Goal: Information Seeking & Learning: Learn about a topic

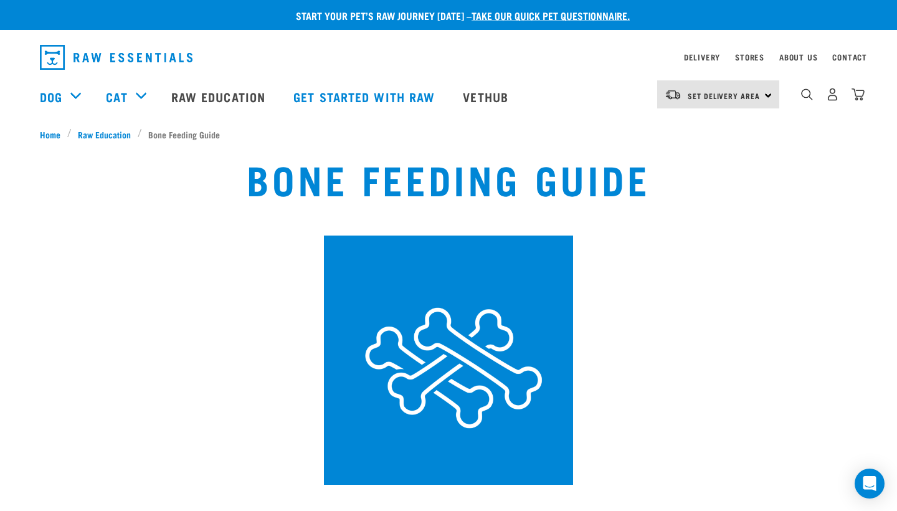
click at [833, 319] on div "Bone Feeding Guide" at bounding box center [448, 320] width 882 height 344
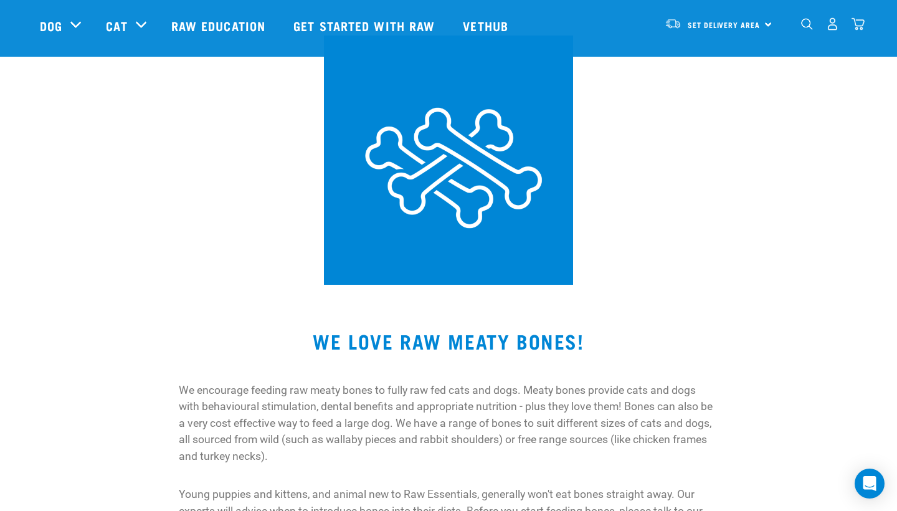
scroll to position [108, 0]
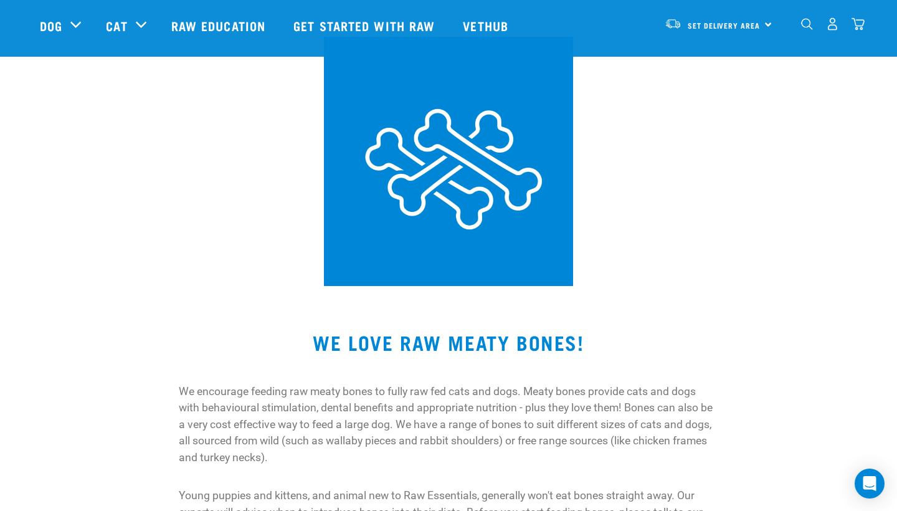
click at [457, 154] on img at bounding box center [448, 161] width 249 height 249
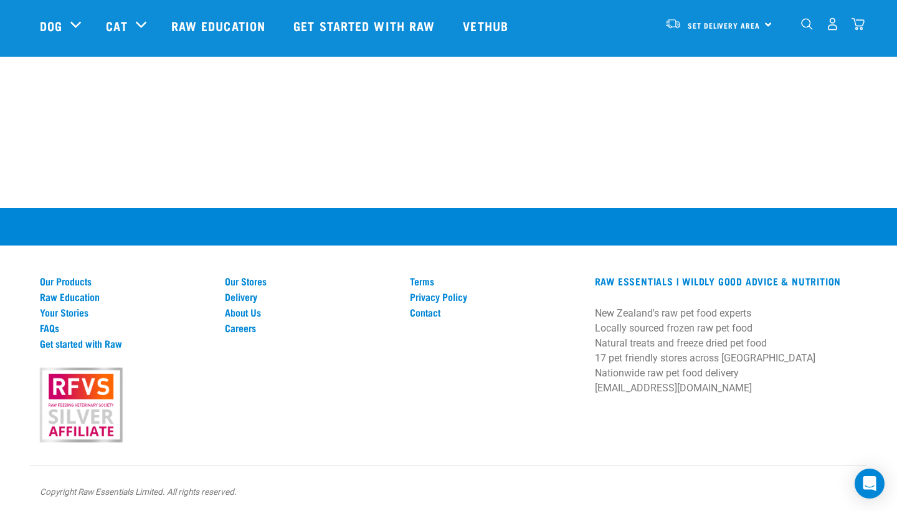
scroll to position [1301, 0]
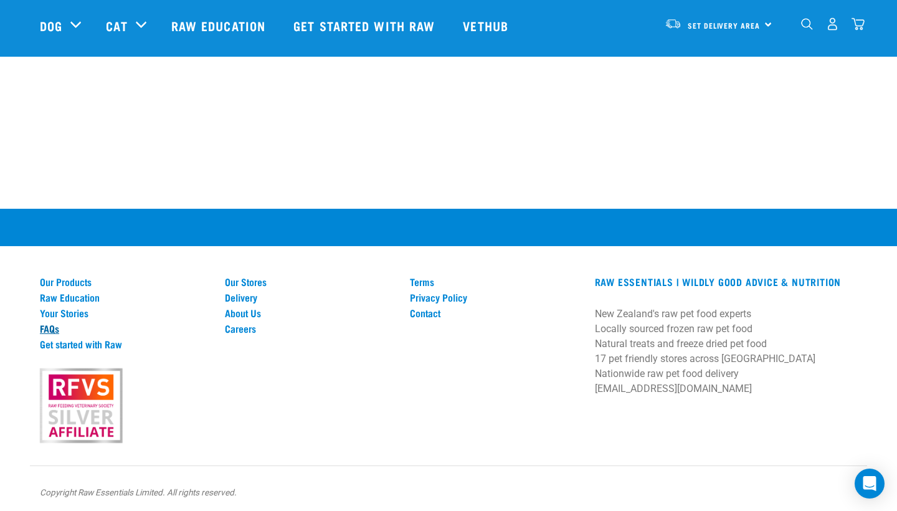
click at [54, 326] on link "FAQs" at bounding box center [125, 328] width 170 height 11
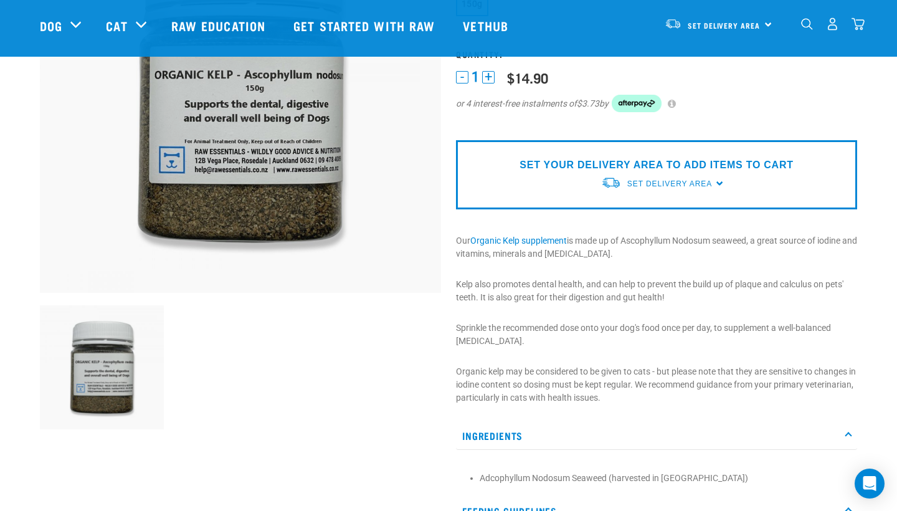
click at [344, 197] on img at bounding box center [240, 92] width 401 height 401
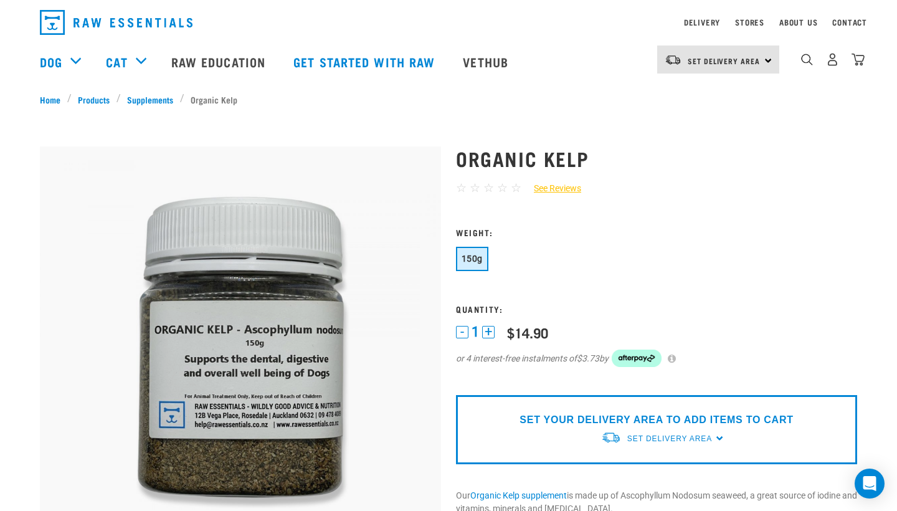
scroll to position [35, 0]
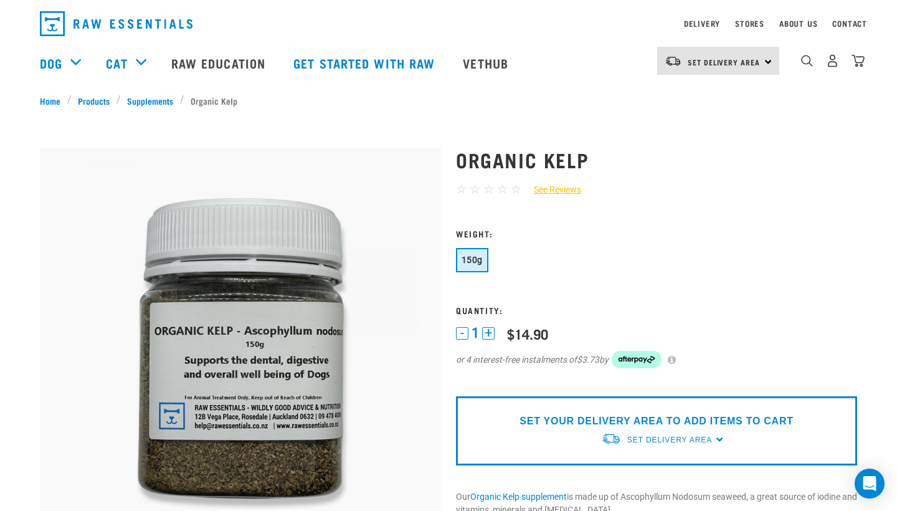
click at [365, 112] on div "Start your pet’s raw journey today – take our quick pet questionnaire. Delivery…" at bounding box center [448, 513] width 897 height 1096
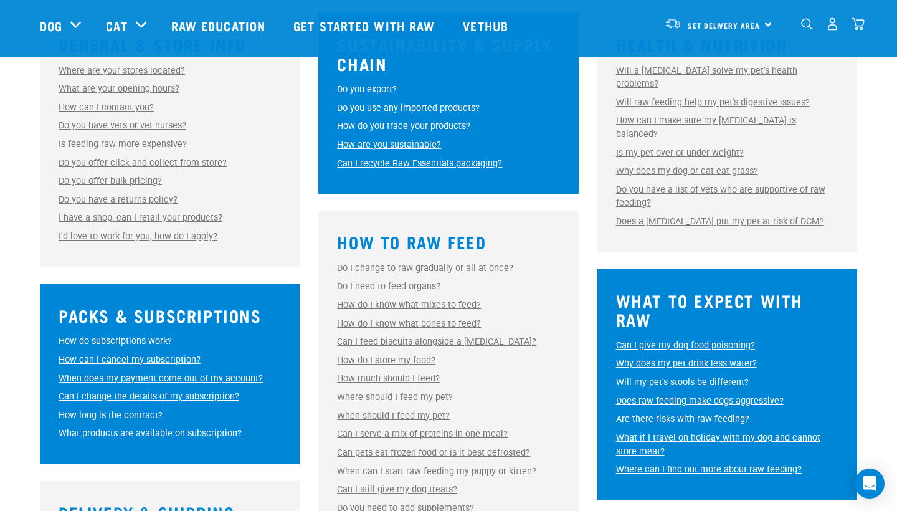
scroll to position [508, 0]
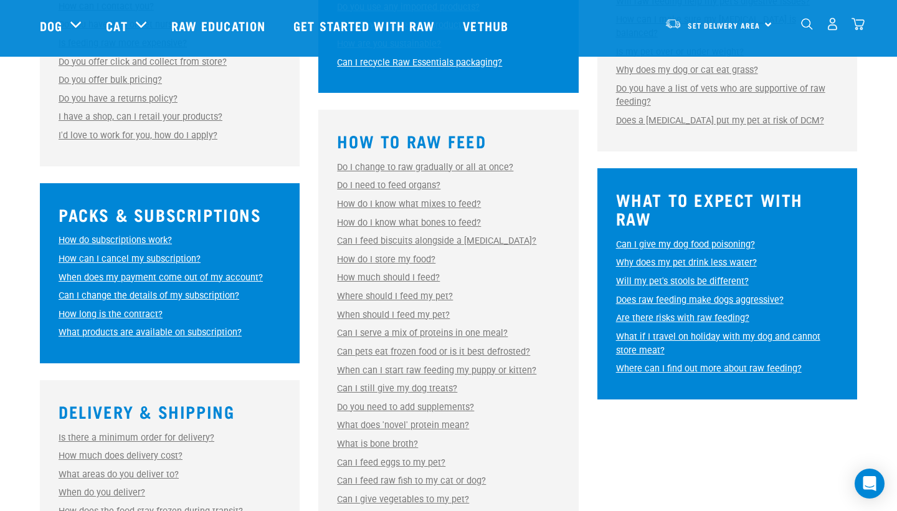
click at [402, 180] on link "Do I need to feed organs?" at bounding box center [388, 185] width 103 height 11
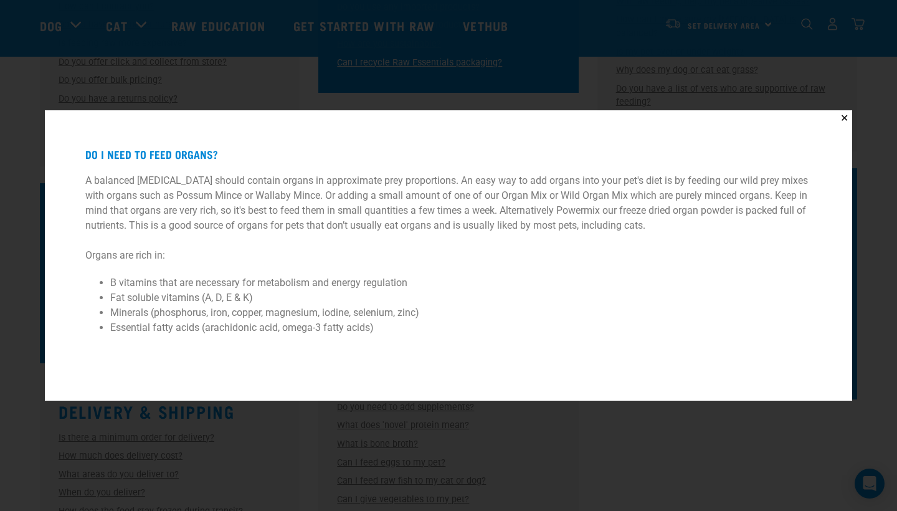
click at [508, 428] on div "✕ Do I need to feed organs? A balanced raw diet should contain organs in approx…" at bounding box center [448, 255] width 897 height 511
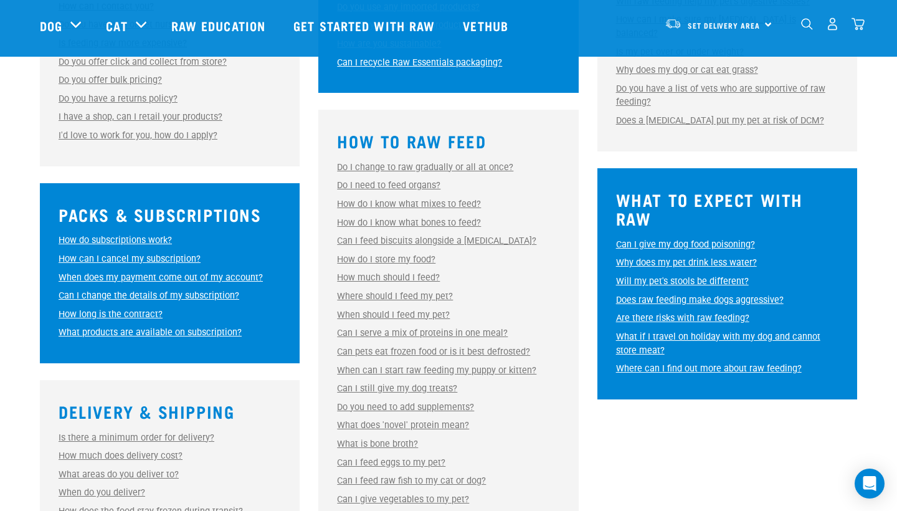
click at [453, 346] on link "Can pets eat frozen food or is it best defrosted?" at bounding box center [433, 351] width 193 height 11
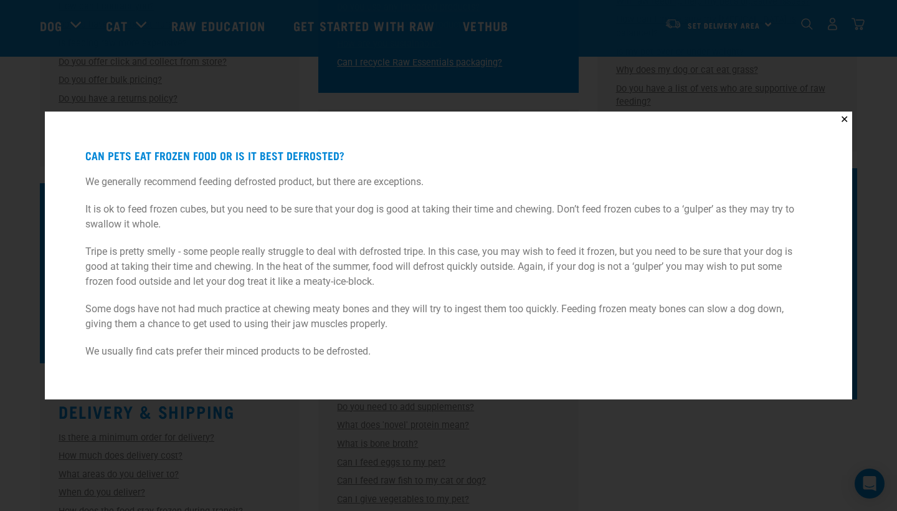
click at [508, 459] on div "✕ Can pets eat frozen food or is it best defrosted? We generally recommend feed…" at bounding box center [448, 255] width 897 height 511
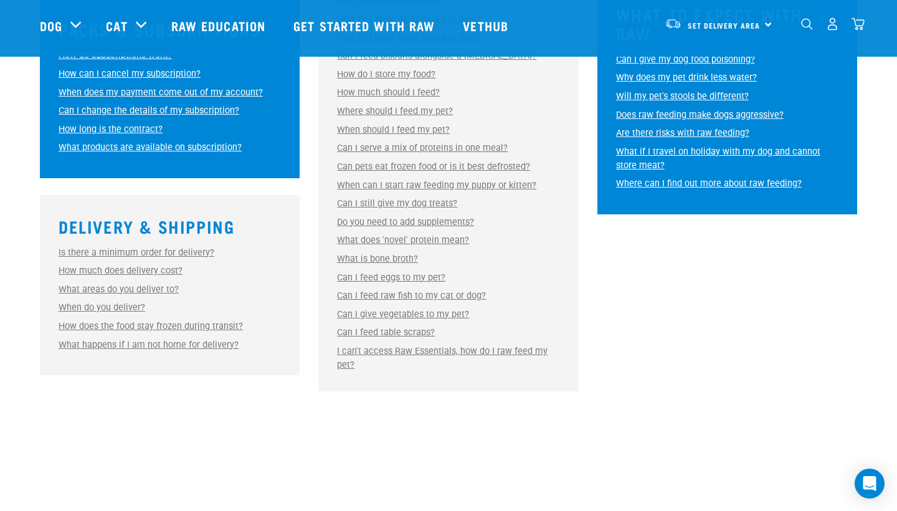
scroll to position [703, 0]
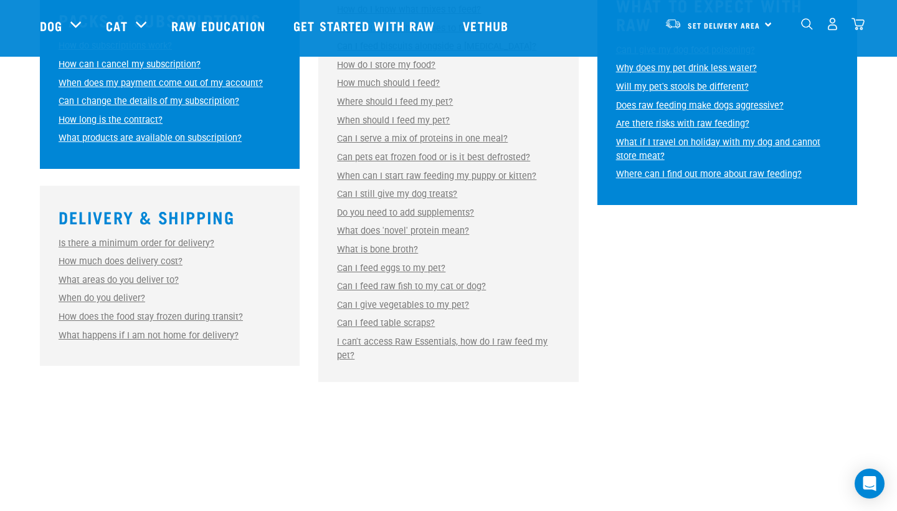
click at [404, 318] on link "Can I feed table scraps?" at bounding box center [386, 323] width 98 height 11
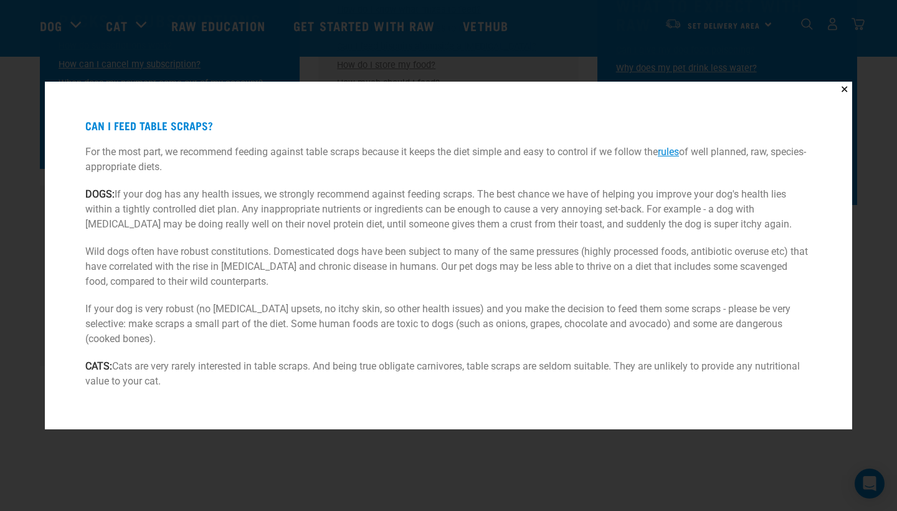
click at [243, 249] on p "Wild dogs often have robust constitutions. Domesticated dogs have been subject …" at bounding box center [448, 266] width 726 height 45
click at [319, 53] on div "✕ Can I feed table scraps? For the most part, we recommend feeding against tabl…" at bounding box center [448, 255] width 897 height 511
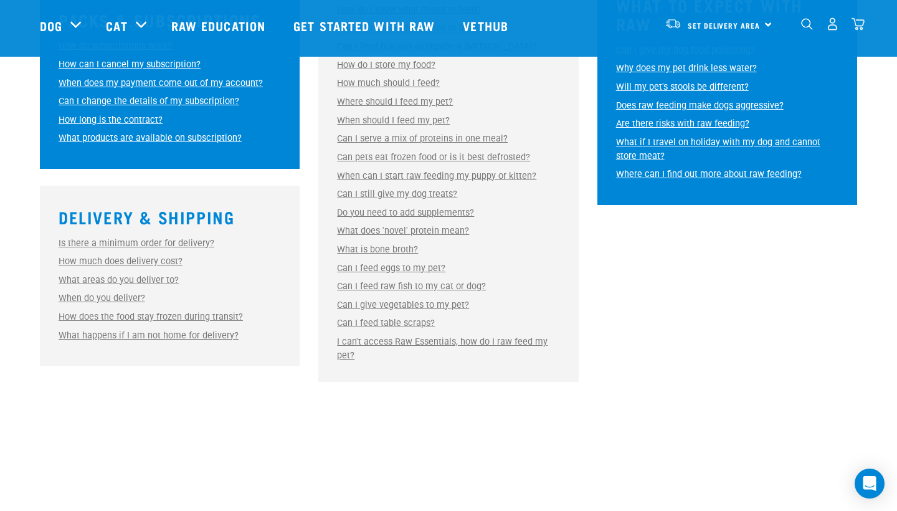
click at [405, 300] on link "Can I give vegetables to my pet?" at bounding box center [403, 305] width 132 height 11
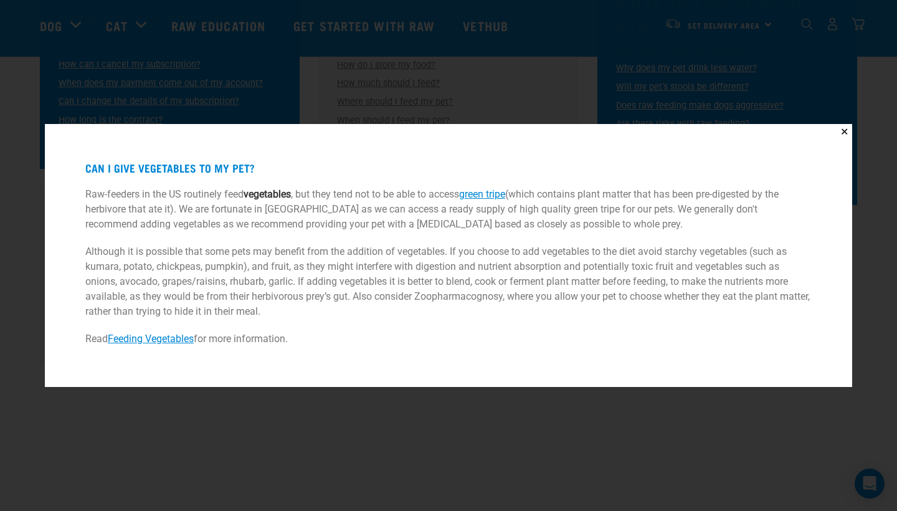
click at [434, 414] on div "✕ Can I give vegetables to my pet? Raw-feeders in the US routinely feed vegetab…" at bounding box center [448, 255] width 897 height 511
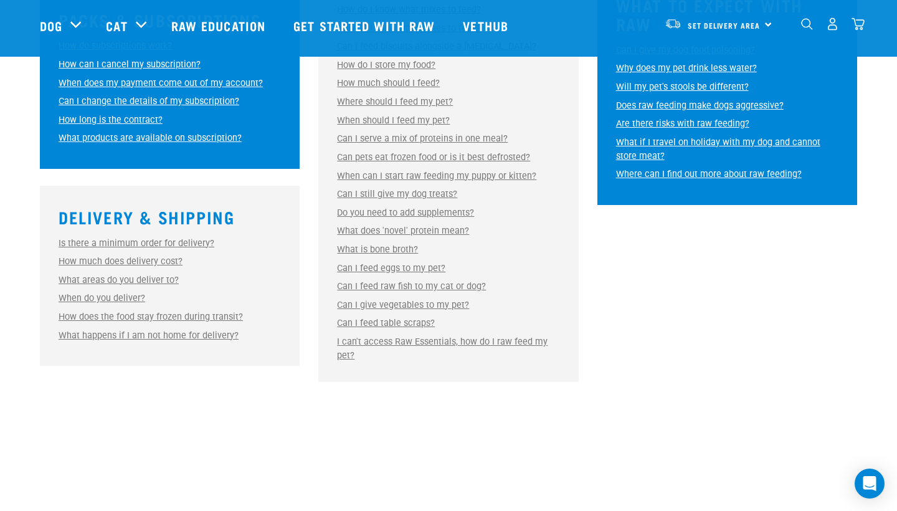
click at [389, 207] on link "Do you need to add supplements?" at bounding box center [405, 212] width 137 height 11
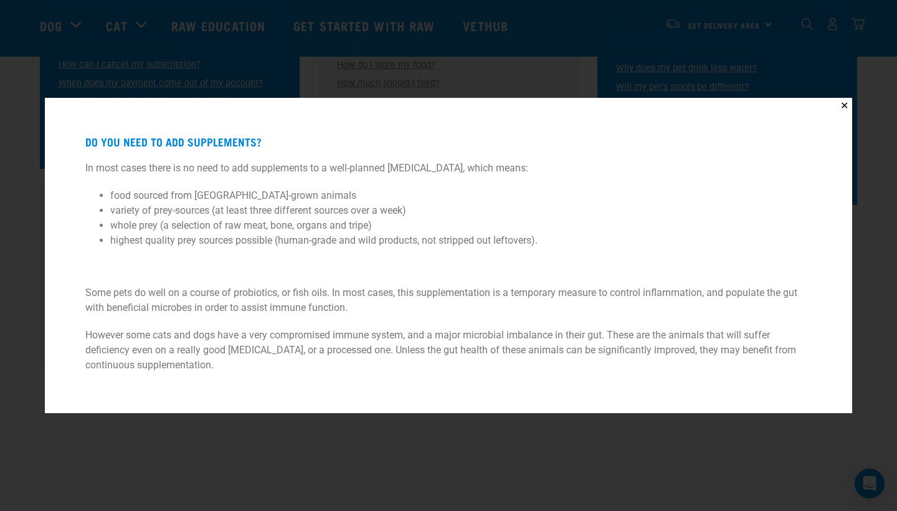
click at [371, 486] on div "✕ Do you need to add supplements? In most cases there is no need to add supplem…" at bounding box center [448, 255] width 897 height 511
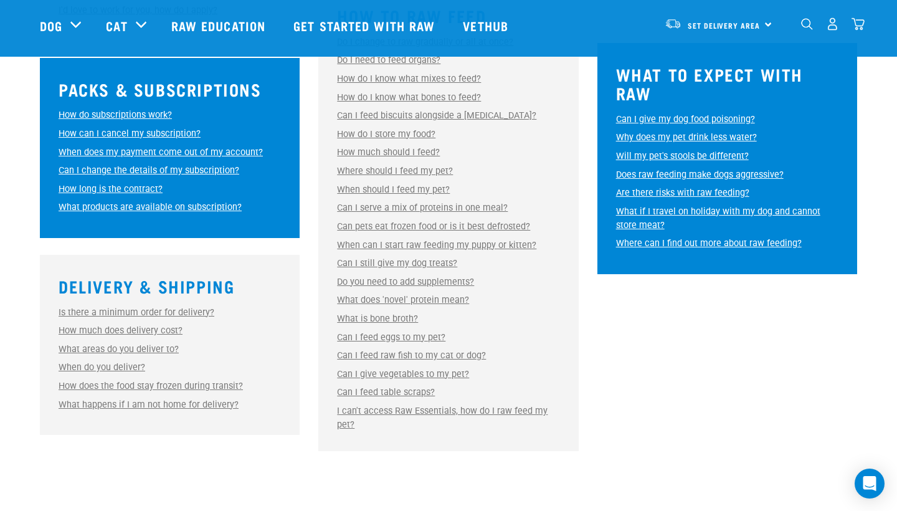
scroll to position [633, 0]
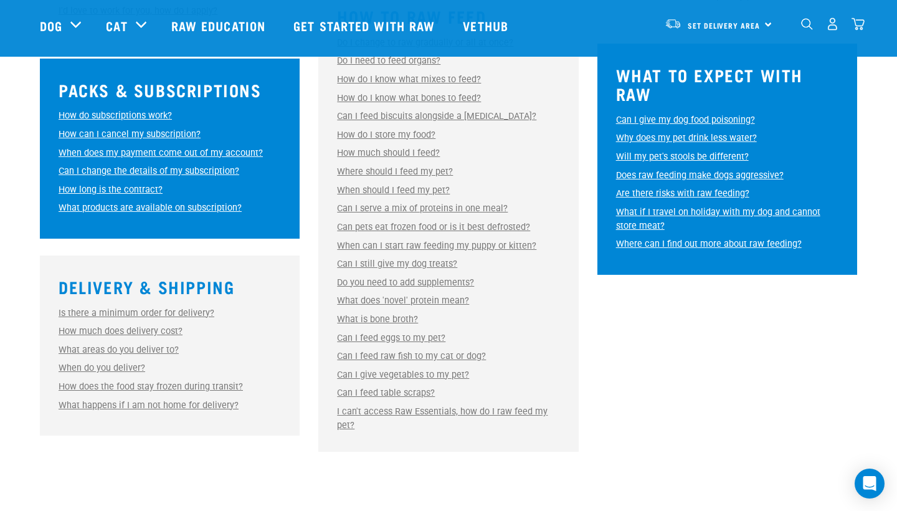
click at [407, 203] on link "Can I serve a mix of proteins in one meal?" at bounding box center [422, 208] width 171 height 11
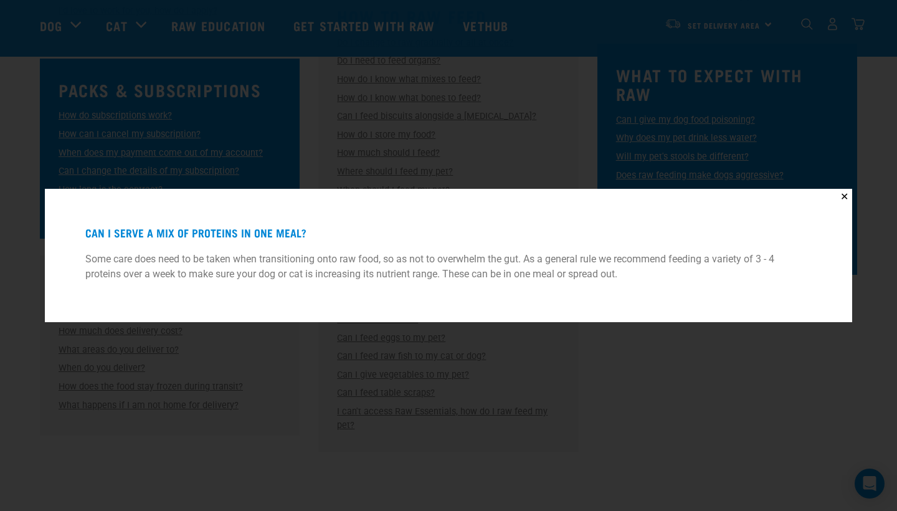
click at [400, 323] on div "✕ Can I serve a mix of proteins in one meal? Some care does need to be taken wh…" at bounding box center [448, 255] width 897 height 511
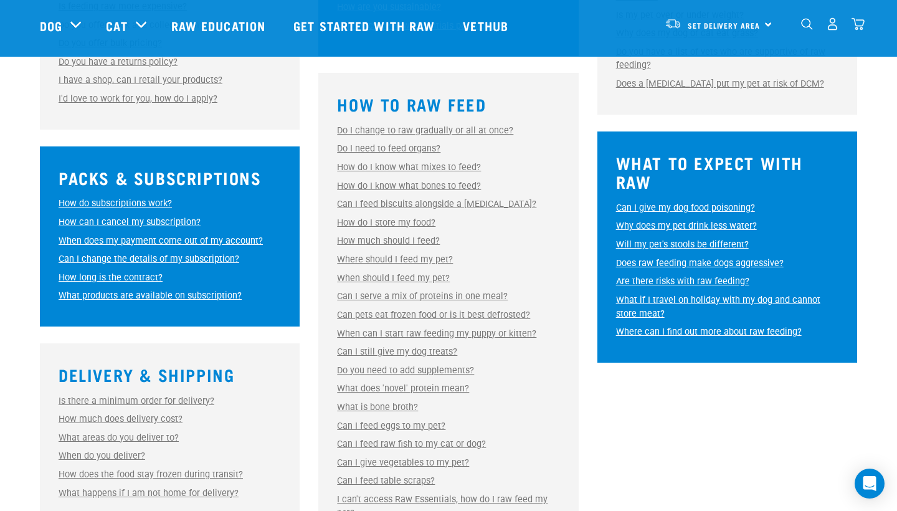
scroll to position [647, 0]
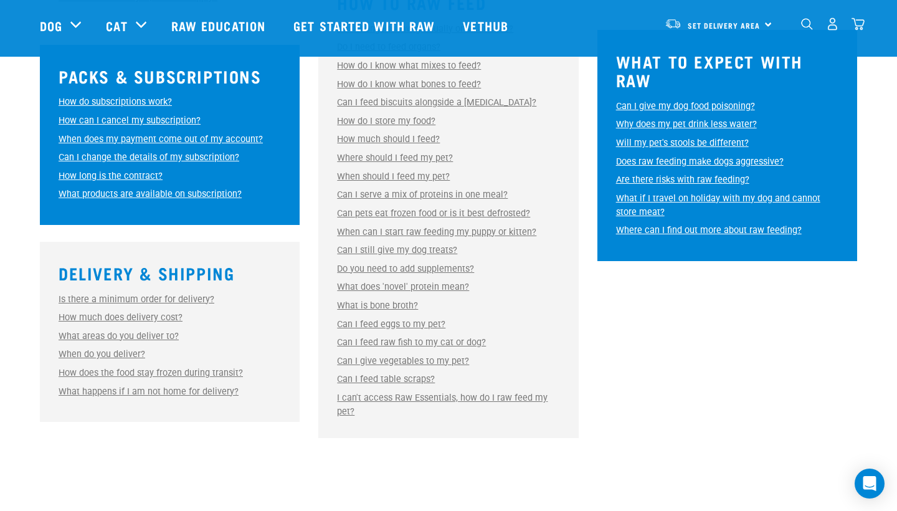
click at [402, 282] on link "What does 'novel' protein mean?" at bounding box center [403, 287] width 132 height 11
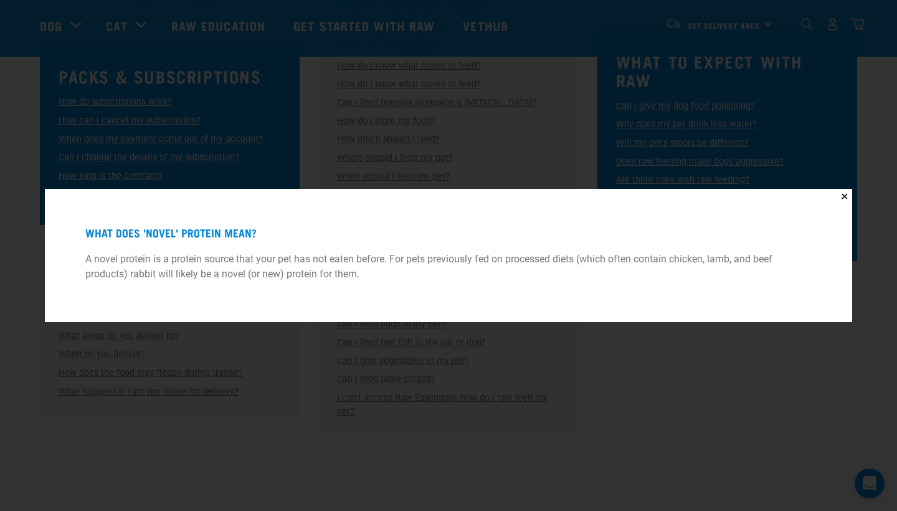
click at [470, 358] on div "✕ What does 'novel' protein mean? A novel protein is a protein source that your…" at bounding box center [448, 255] width 897 height 511
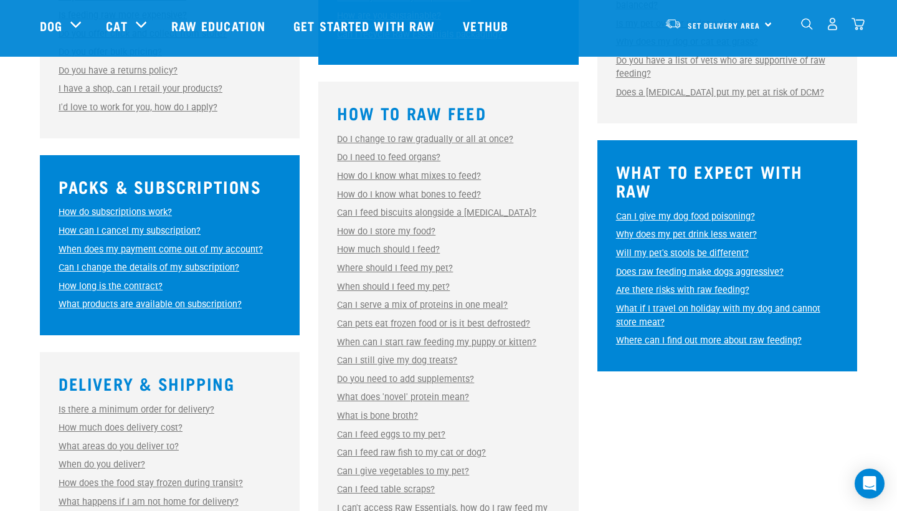
scroll to position [521, 0]
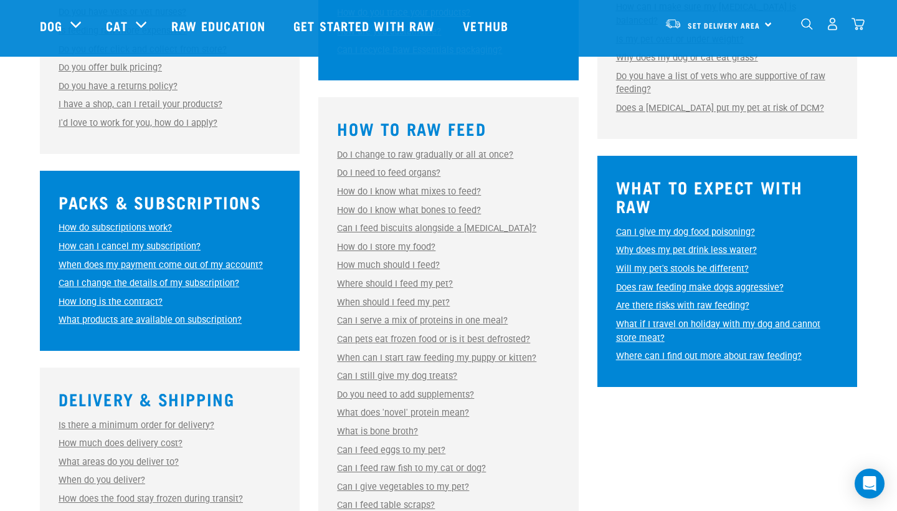
click at [483, 223] on link "Can I feed biscuits alongside a [MEDICAL_DATA]?" at bounding box center [436, 228] width 199 height 11
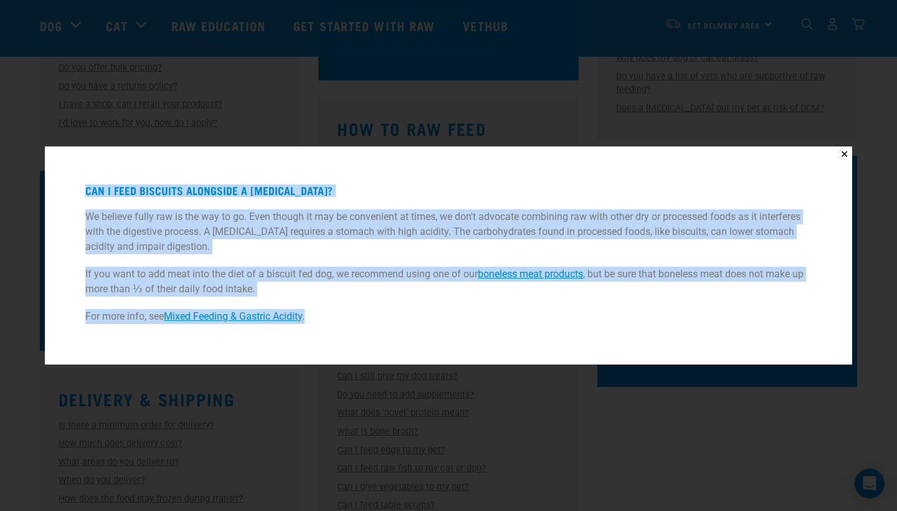
drag, startPoint x: 87, startPoint y: 188, endPoint x: 315, endPoint y: 324, distance: 266.2
click at [315, 324] on div "Can I feed biscuits alongside a raw diet? We believe fully raw is the way to go…" at bounding box center [448, 255] width 776 height 187
copy div "Can I feed biscuits alongside a raw diet? We believe fully raw is the way to go…"
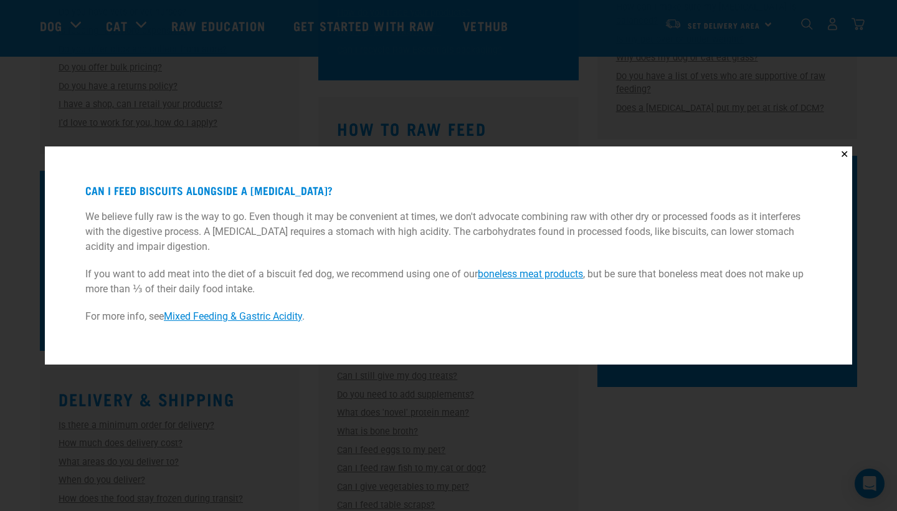
click at [599, 371] on div "✕ Can I feed biscuits alongside a raw diet? We believe fully raw is the way to …" at bounding box center [448, 255] width 897 height 511
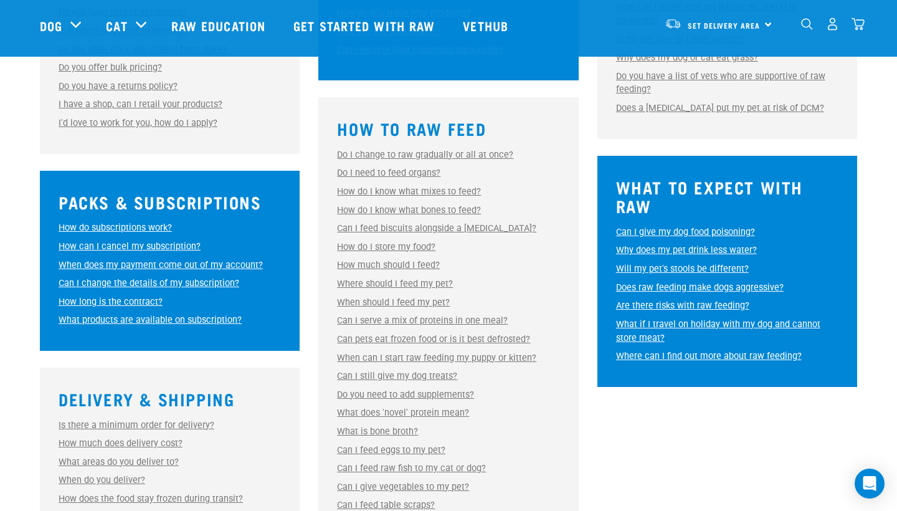
click at [439, 315] on link "Can I serve a mix of proteins in one meal?" at bounding box center [422, 320] width 171 height 11
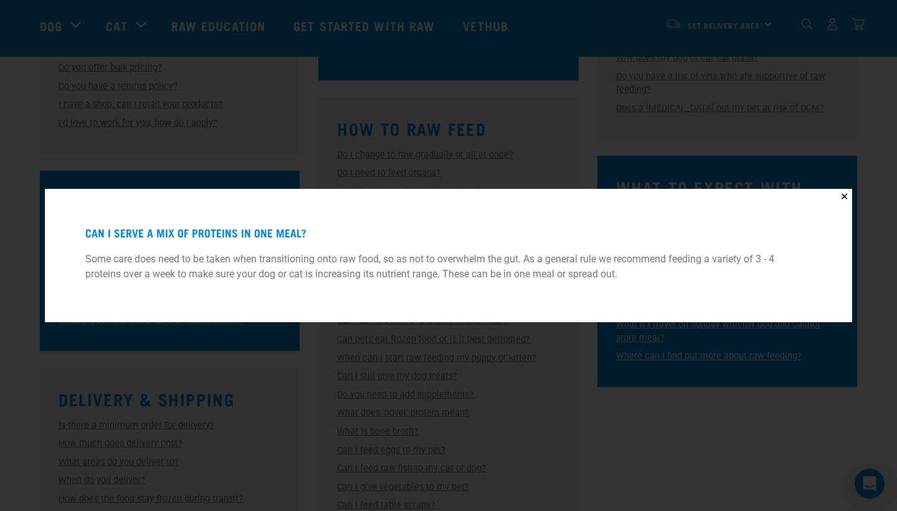
click at [471, 396] on div "✕ Can I serve a mix of proteins in one meal? Some care does need to be taken wh…" at bounding box center [448, 255] width 897 height 511
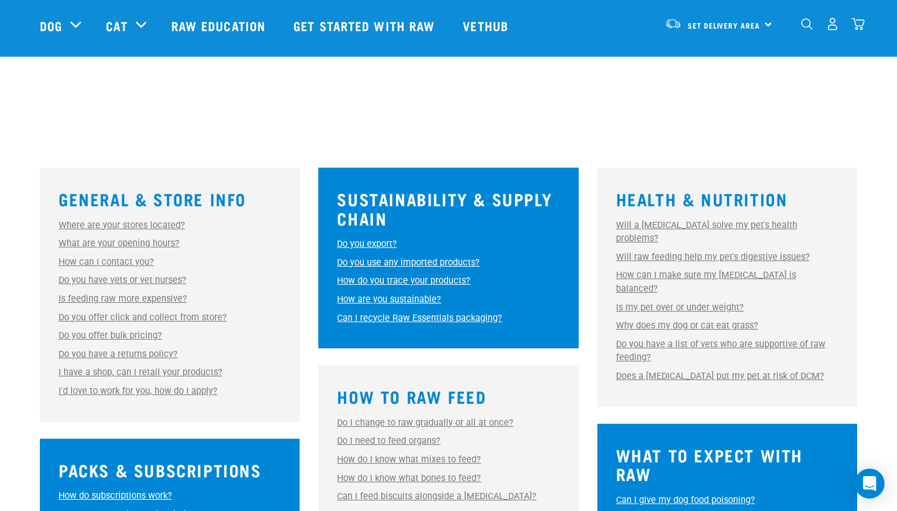
scroll to position [252, 0]
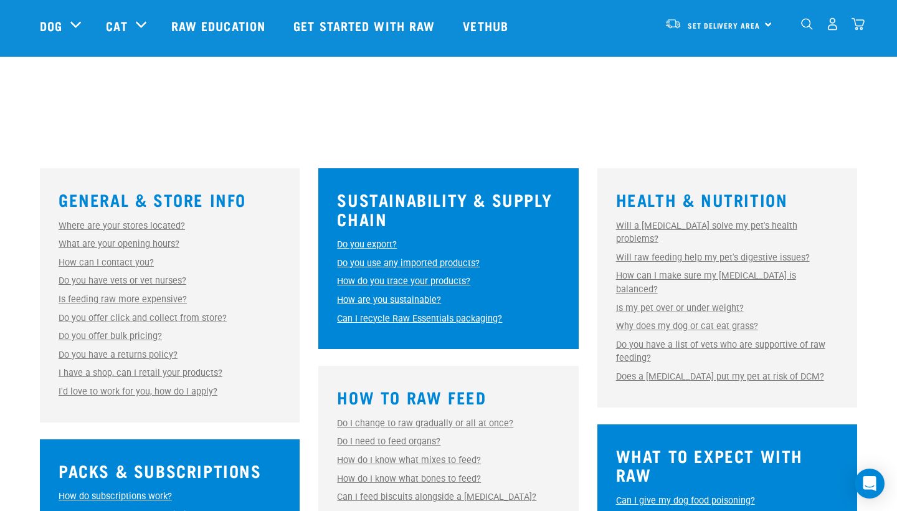
click at [747, 321] on link "Why does my dog or cat eat grass?" at bounding box center [687, 326] width 142 height 11
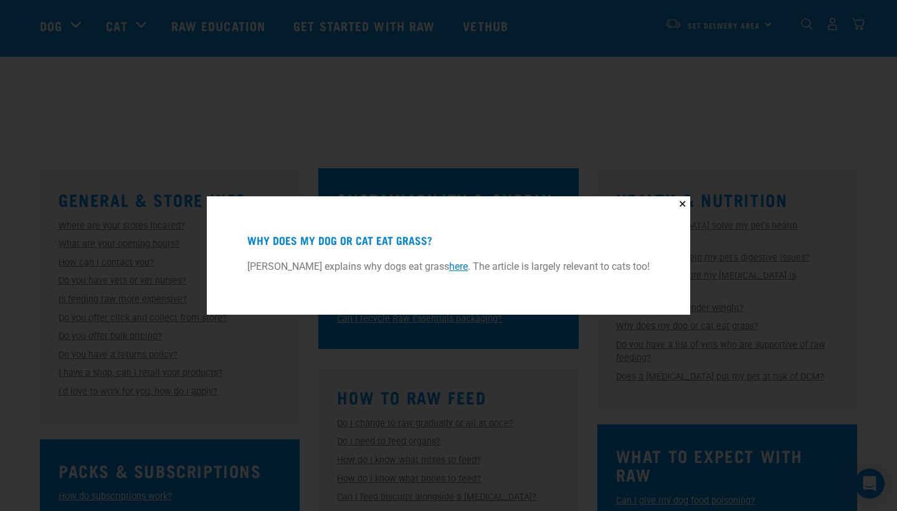
click at [570, 341] on div "✕ Why does my dog or cat eat grass? Dr Karen Becker explains why dogs eat grass…" at bounding box center [448, 255] width 897 height 511
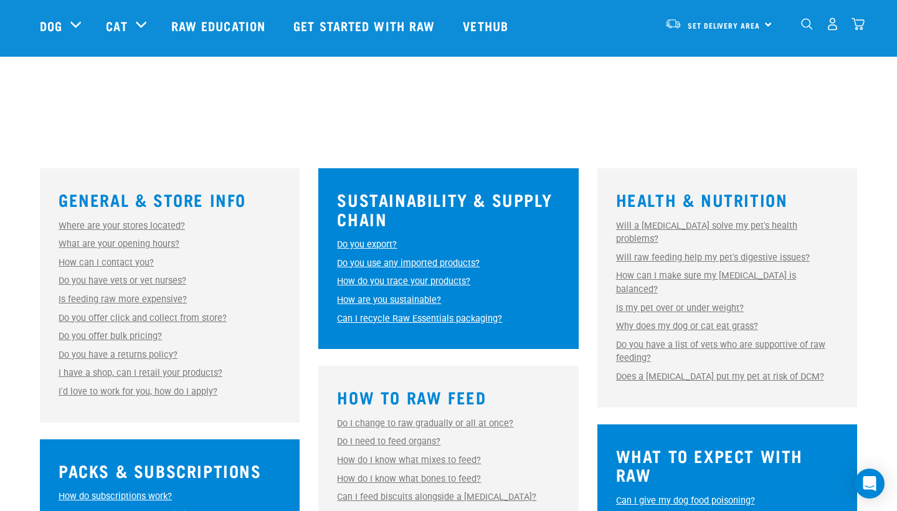
click at [473, 313] on link "Can I recycle Raw Essentials packaging?" at bounding box center [419, 318] width 165 height 11
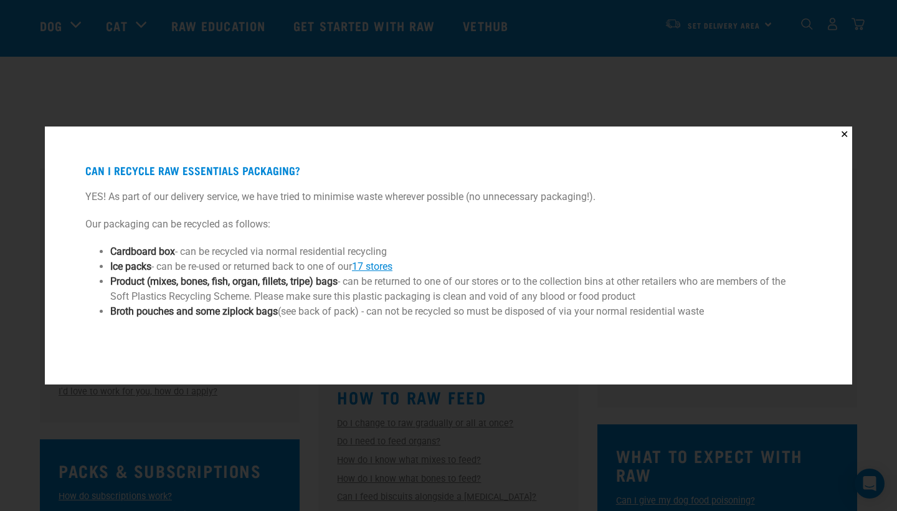
click at [503, 452] on div "✕ Can I recycle Raw Essentials packaging? YES! As part of our delivery service,…" at bounding box center [448, 255] width 897 height 511
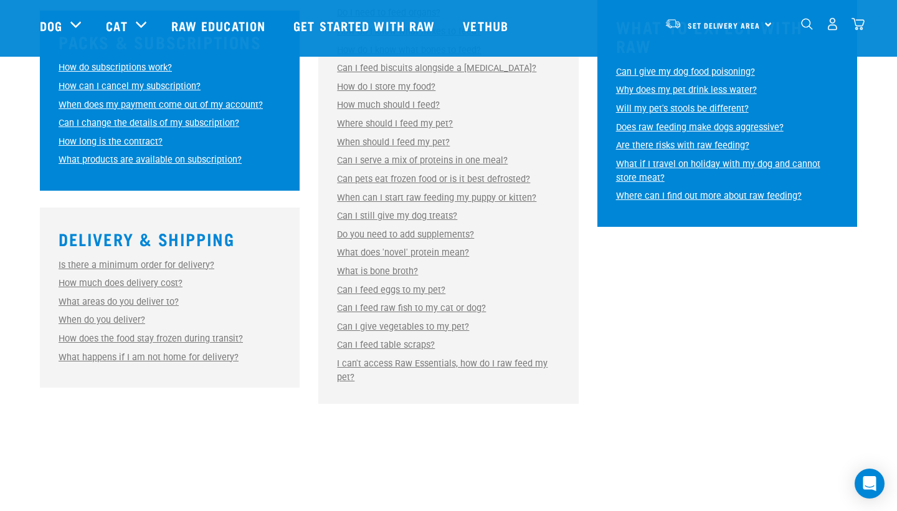
scroll to position [562, 0]
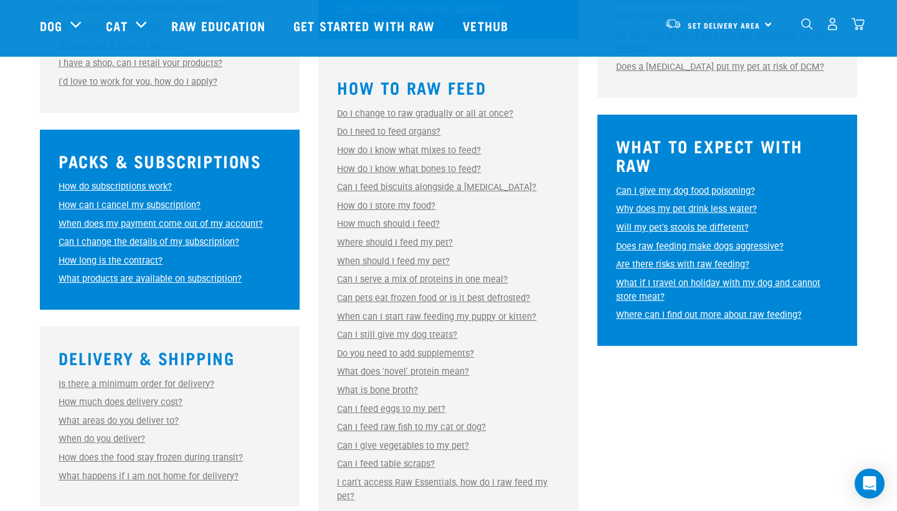
click at [695, 259] on link "Are there risks with raw feeding?" at bounding box center [682, 264] width 133 height 11
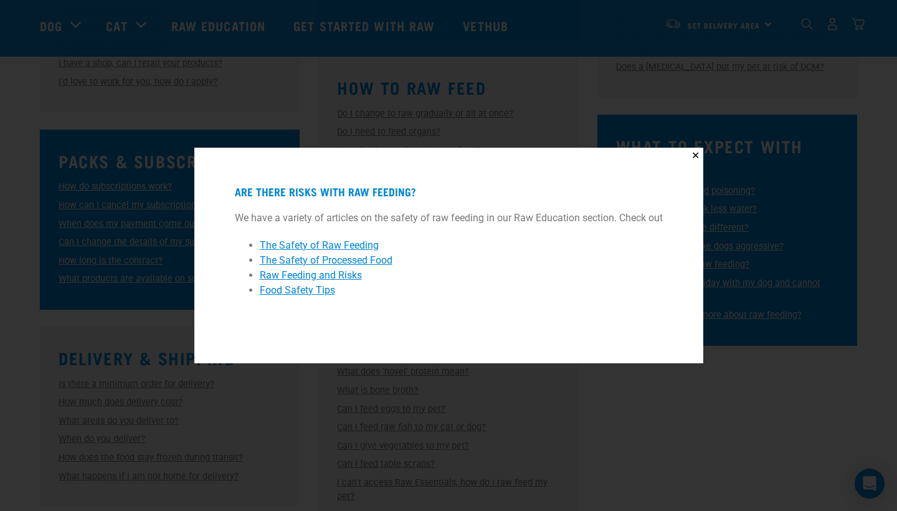
click at [671, 460] on div "✕ Are there risks with raw feeding? We have a variety of articles on the safety…" at bounding box center [448, 255] width 897 height 511
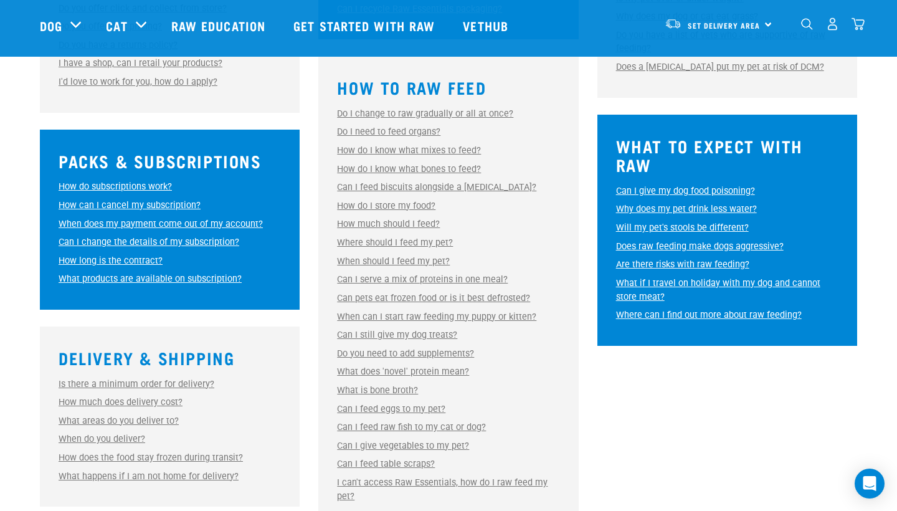
click at [757, 278] on link "What if I travel on holiday with my dog and cannot store meat?" at bounding box center [718, 290] width 204 height 24
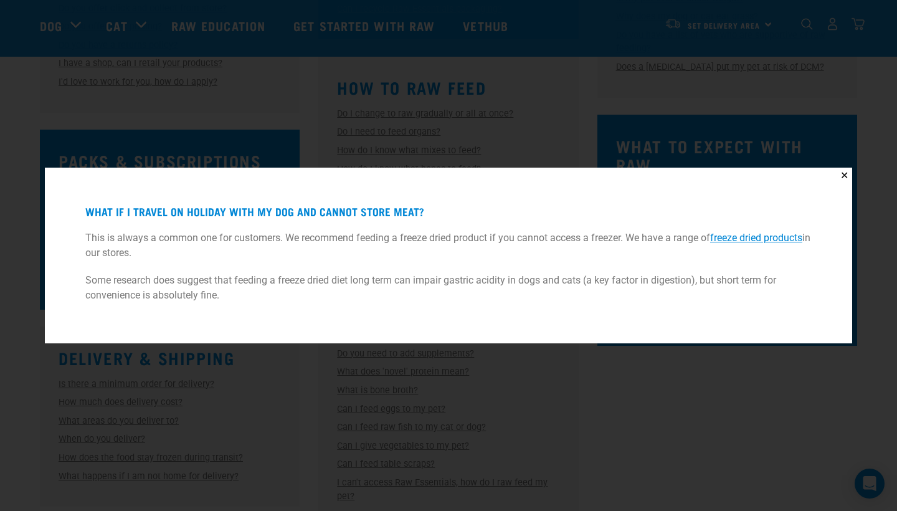
click at [762, 240] on link "freeze dried products" at bounding box center [756, 238] width 92 height 12
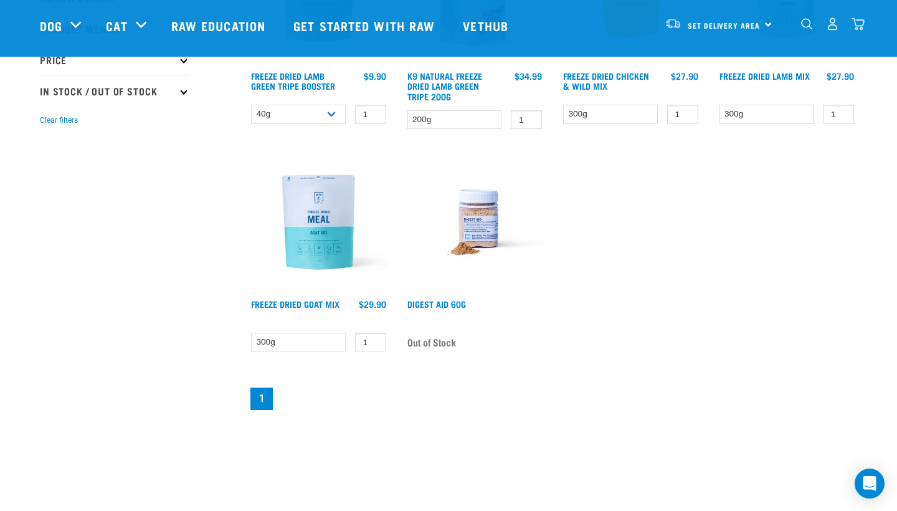
scroll to position [271, 0]
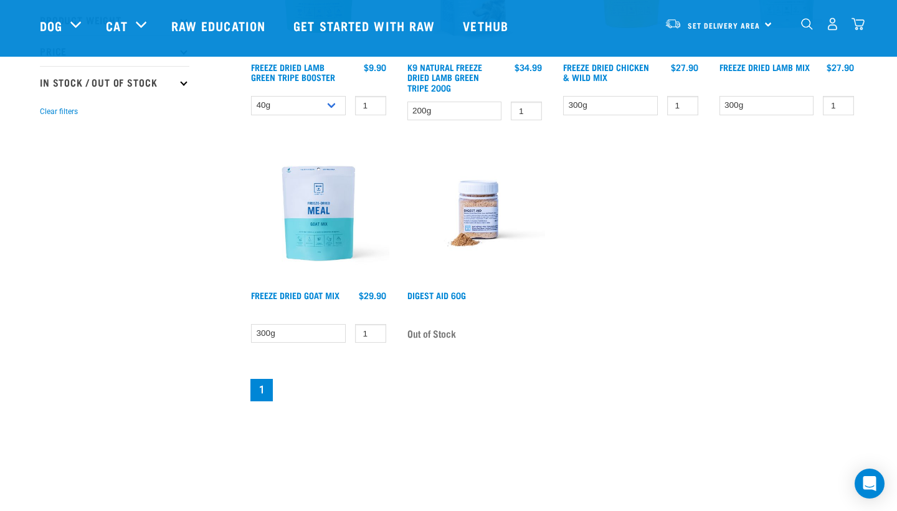
click at [286, 211] on img at bounding box center [318, 213] width 141 height 141
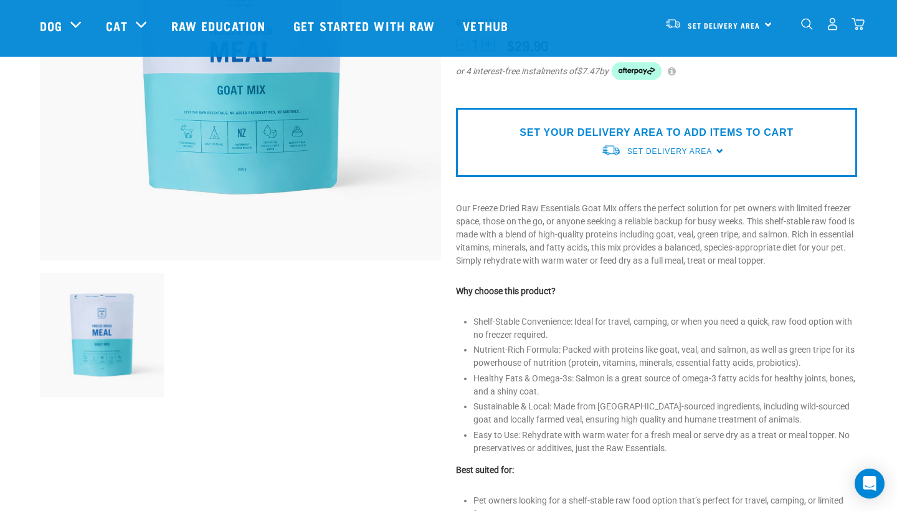
scroll to position [91, 0]
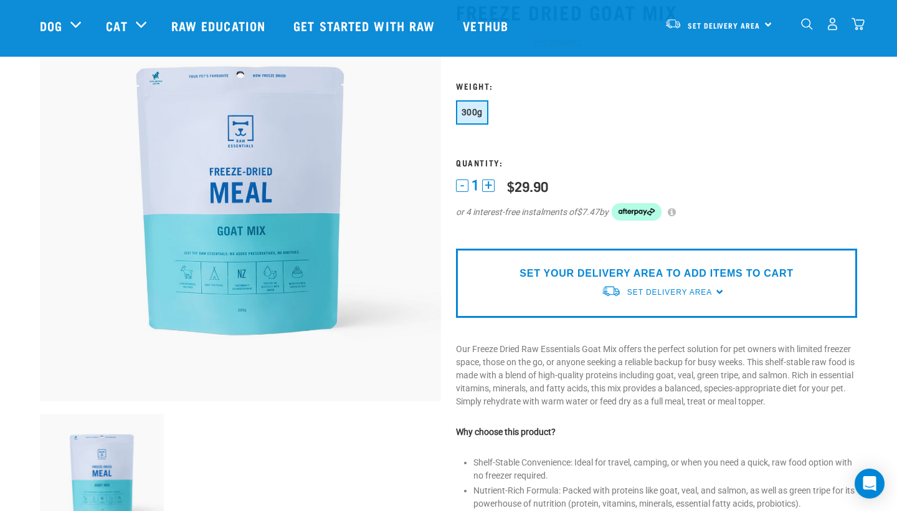
click at [266, 249] on img at bounding box center [240, 200] width 401 height 401
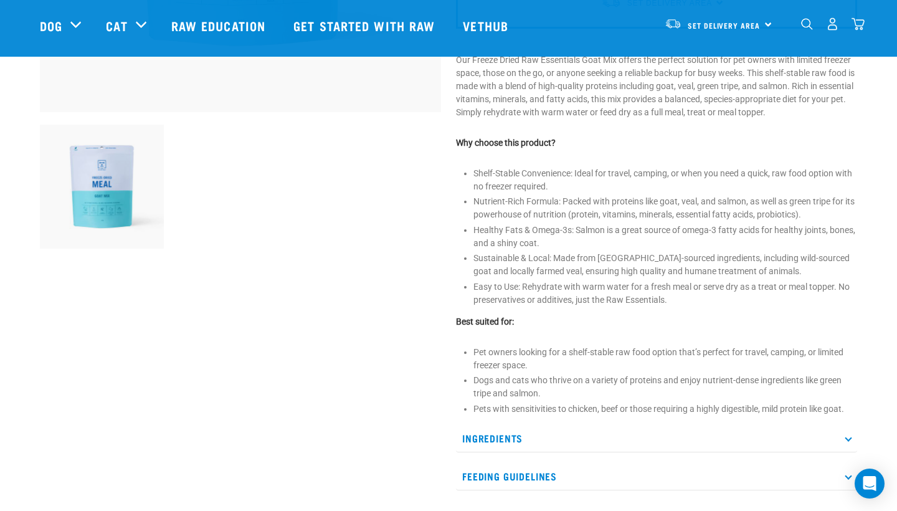
scroll to position [517, 0]
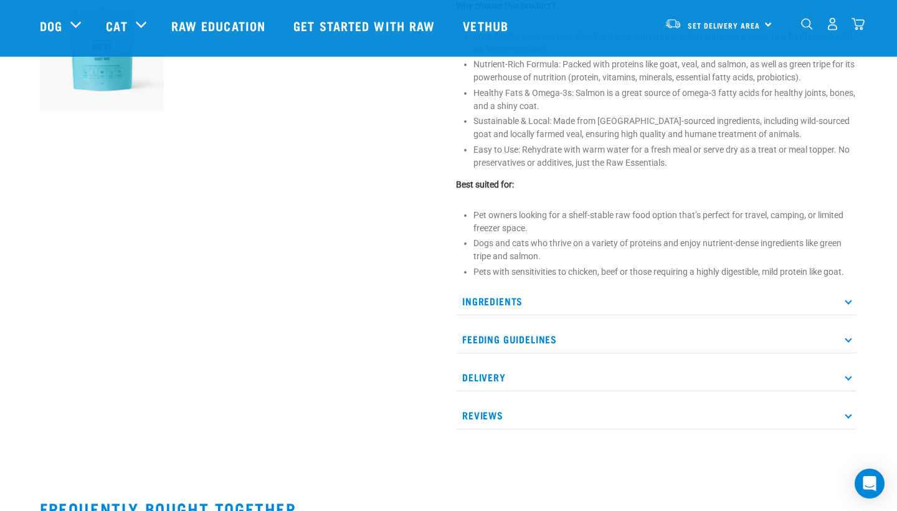
click at [533, 307] on p "Ingredients" at bounding box center [656, 301] width 401 height 28
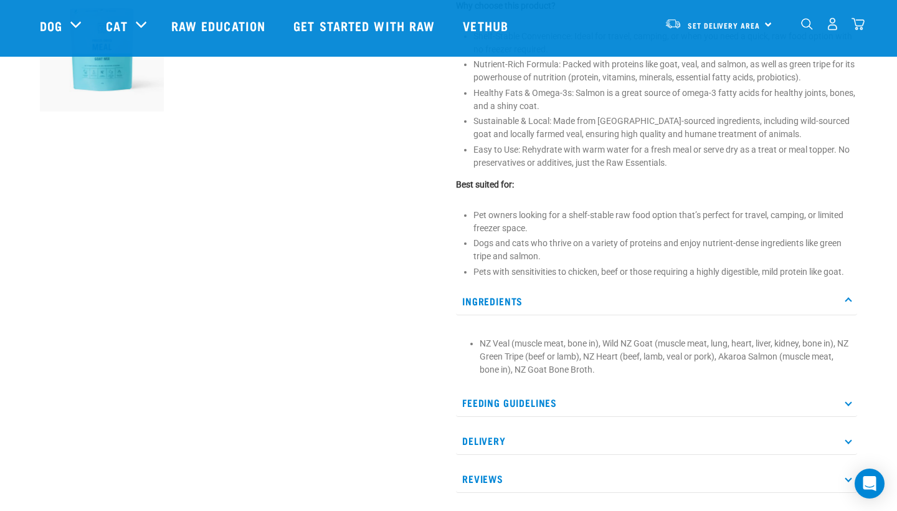
click at [406, 368] on div at bounding box center [240, 33] width 416 height 953
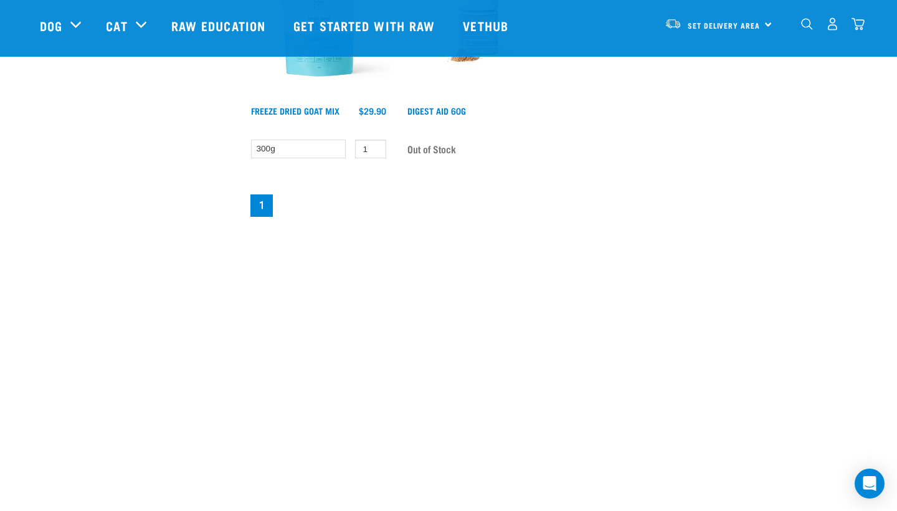
scroll to position [280, 0]
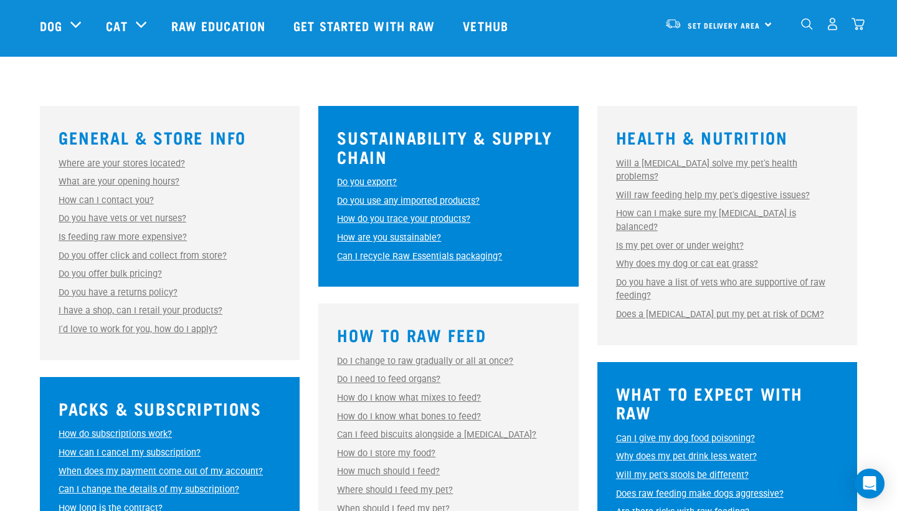
scroll to position [314, 0]
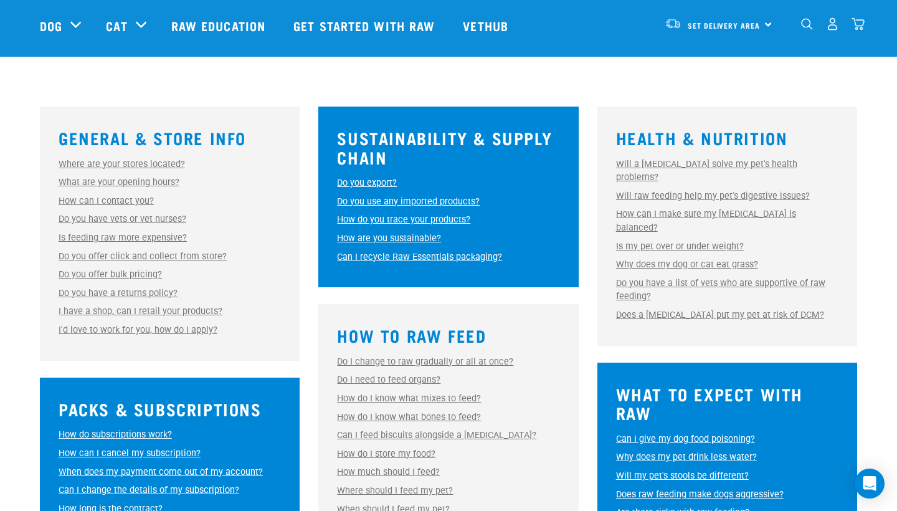
click at [429, 214] on link "How do you trace your products?" at bounding box center [403, 219] width 133 height 11
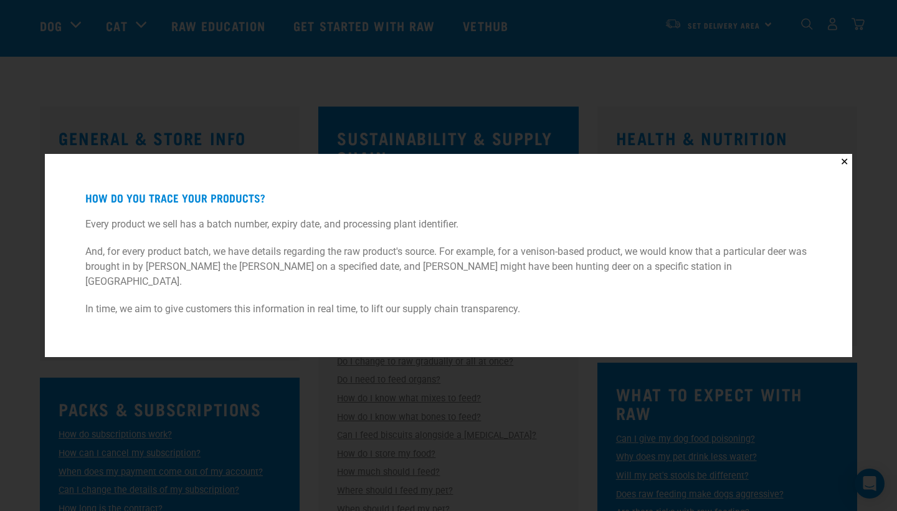
click at [848, 165] on button "✕" at bounding box center [845, 162] width 16 height 16
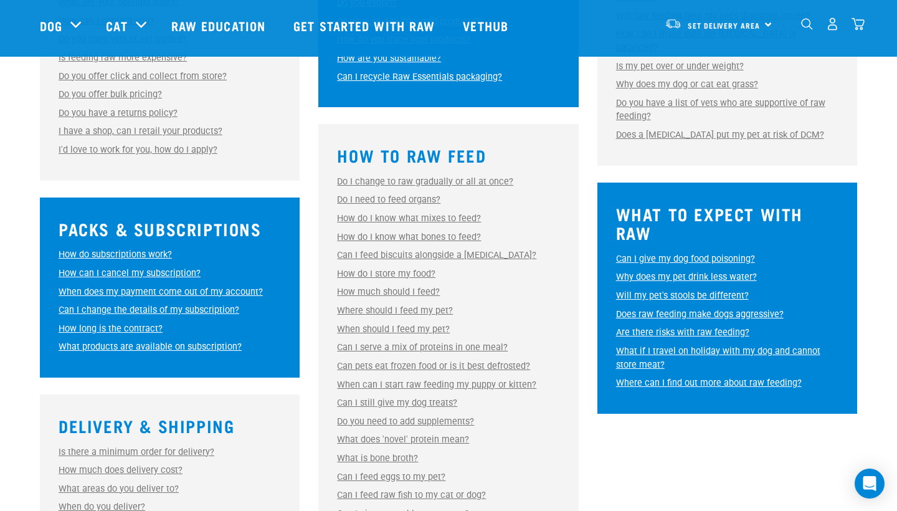
scroll to position [508, 0]
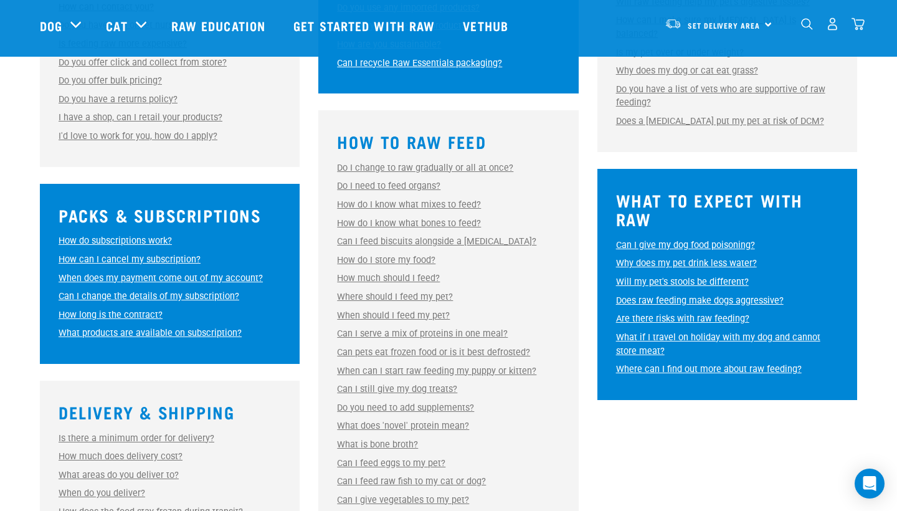
click at [777, 332] on link "What if I travel on holiday with my dog and cannot store meat?" at bounding box center [718, 344] width 204 height 24
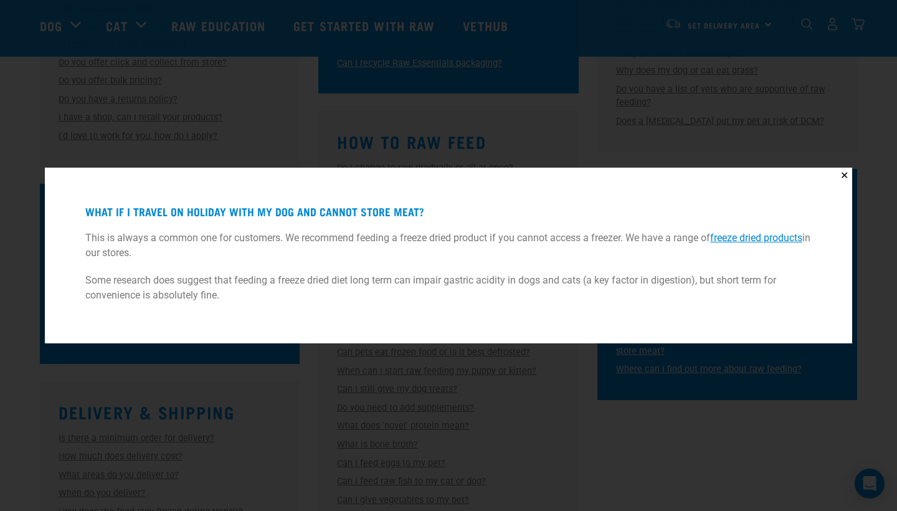
click at [718, 399] on div "✕ What if I travel on holiday with my dog and cannot store meat? This is always…" at bounding box center [448, 255] width 897 height 511
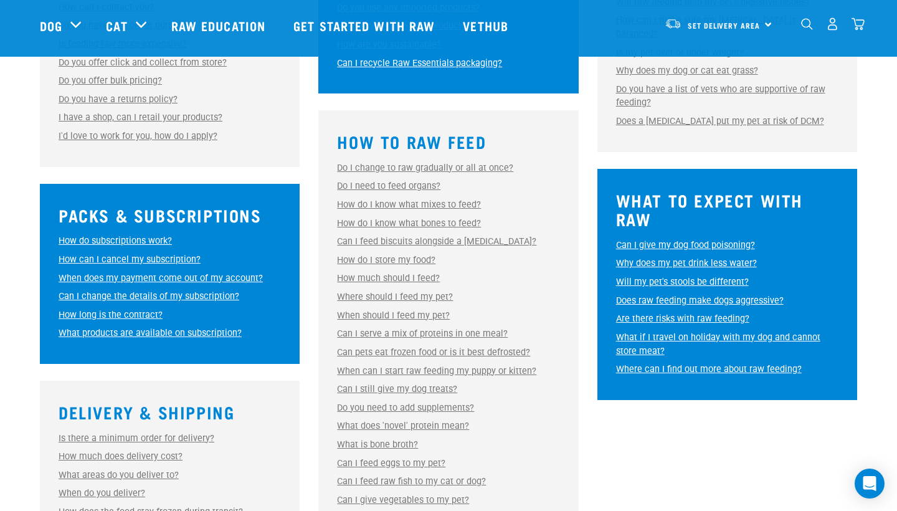
click at [693, 295] on link "Does raw feeding make dogs aggressive?" at bounding box center [700, 300] width 168 height 11
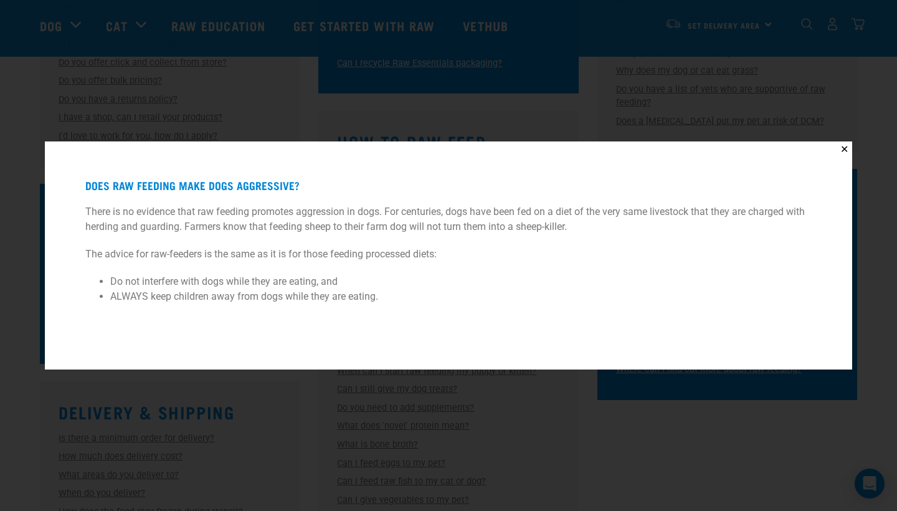
click at [584, 400] on div "✕ Does raw feeding make dogs aggressive? There is no evidence that raw feeding …" at bounding box center [448, 255] width 897 height 511
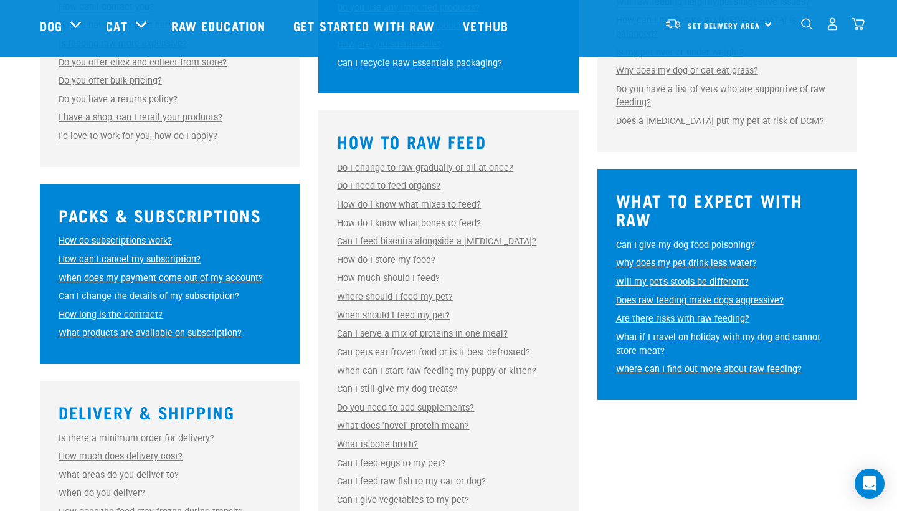
click at [668, 258] on link "Why does my pet drink less water?" at bounding box center [686, 263] width 141 height 11
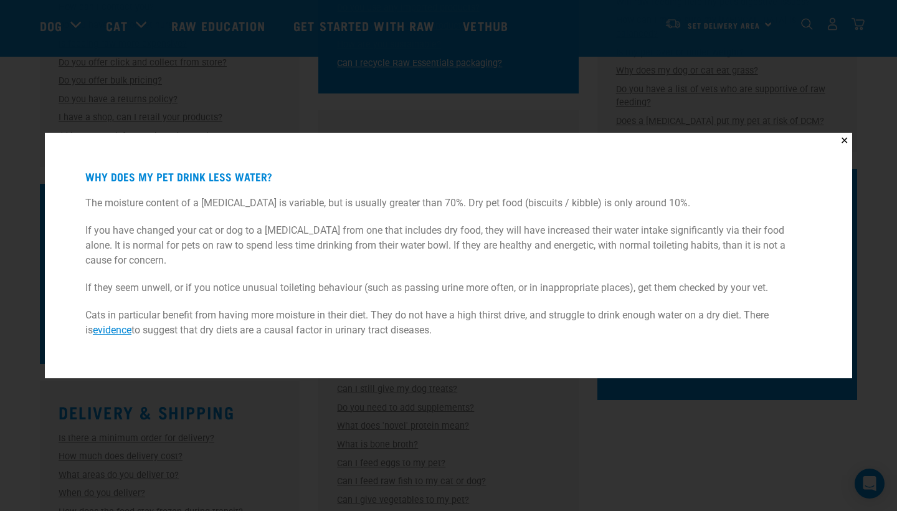
click at [616, 397] on div "✕ Why does my pet drink less water? The moisture content of a raw diet is varia…" at bounding box center [448, 255] width 897 height 511
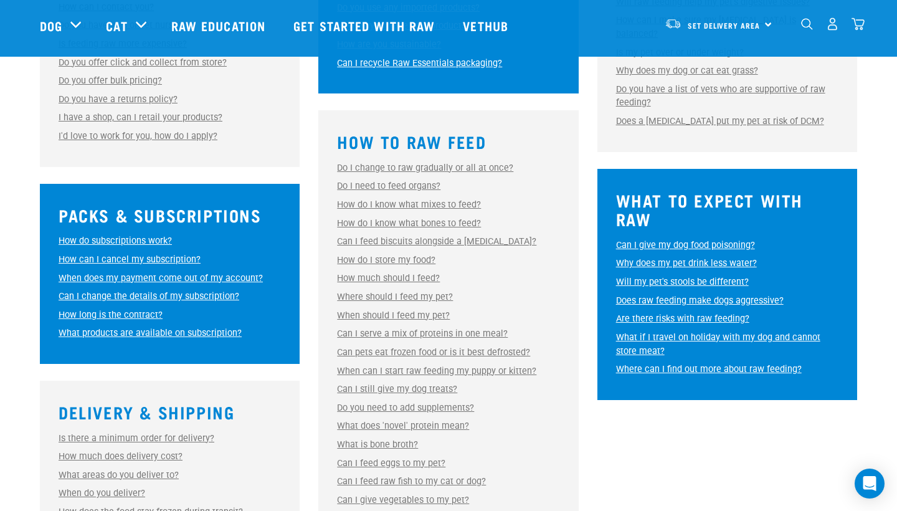
click at [667, 277] on link "Will my pet's stools be different?" at bounding box center [682, 282] width 133 height 11
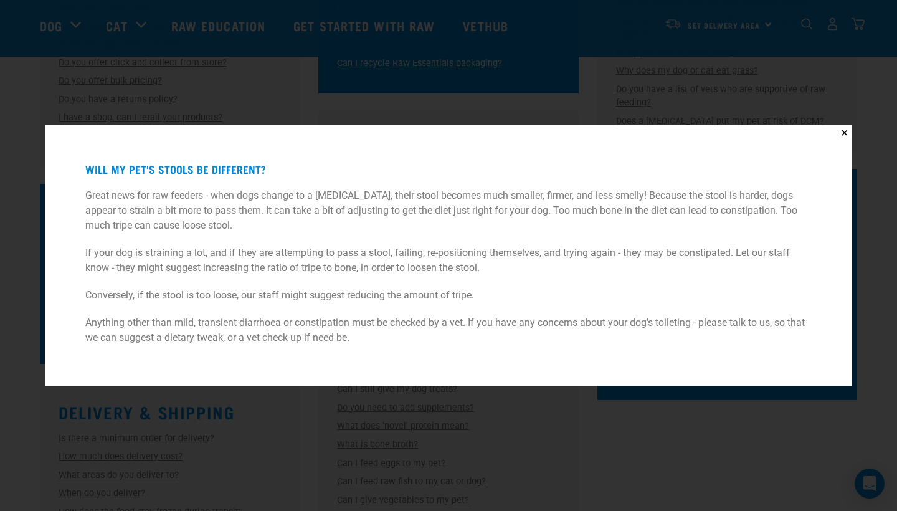
click at [487, 408] on div "✕ Will my pet's stools be different? Great news for raw feeders - when dogs cha…" at bounding box center [448, 255] width 897 height 511
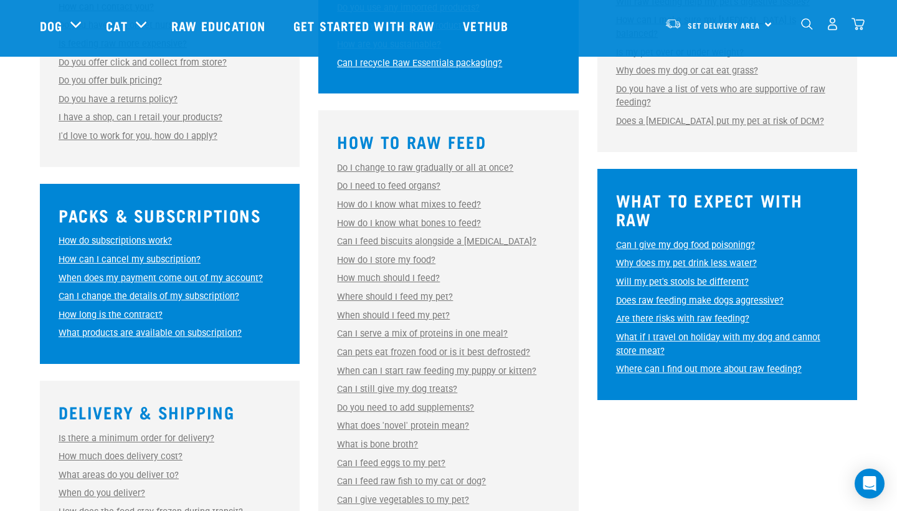
click at [398, 439] on link "What is bone broth?" at bounding box center [377, 444] width 81 height 11
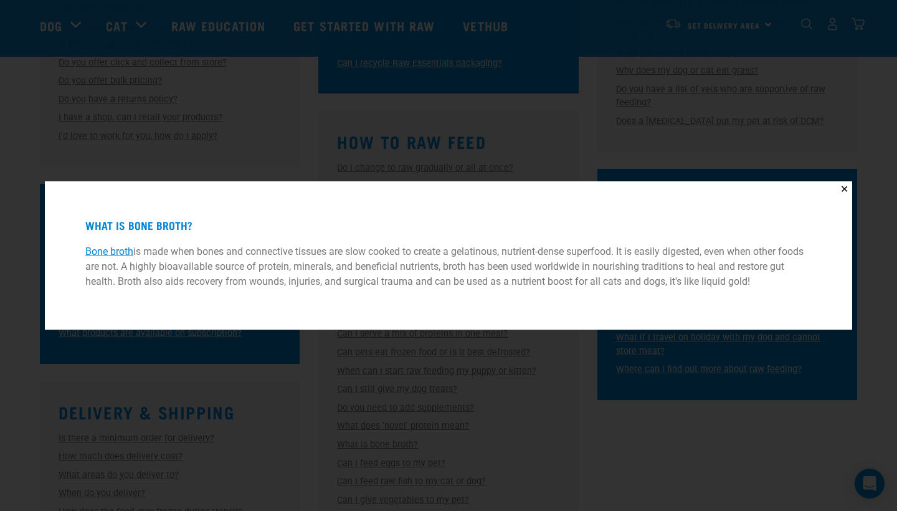
click at [285, 397] on div "✕ What is bone broth? Bone broth is made when bones and connective tissues are …" at bounding box center [448, 255] width 897 height 511
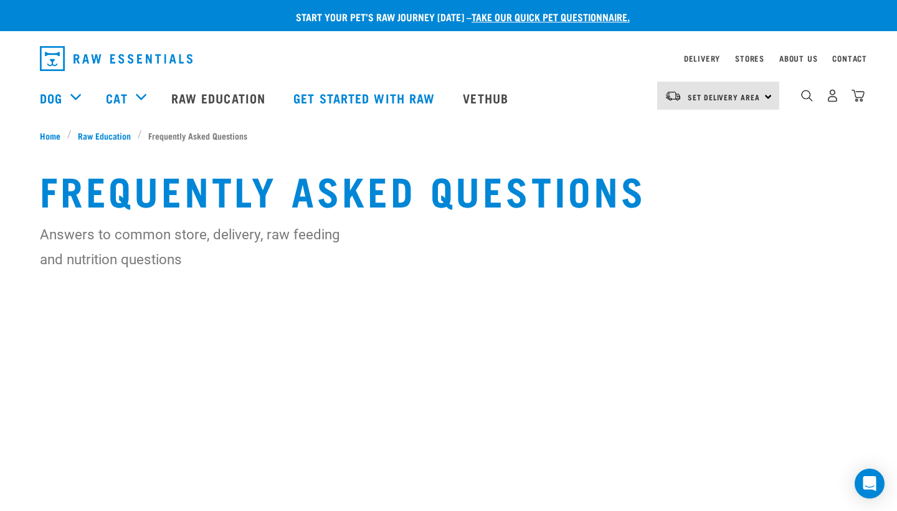
scroll to position [0, 0]
click at [807, 97] on img "dropdown navigation" at bounding box center [807, 96] width 12 height 12
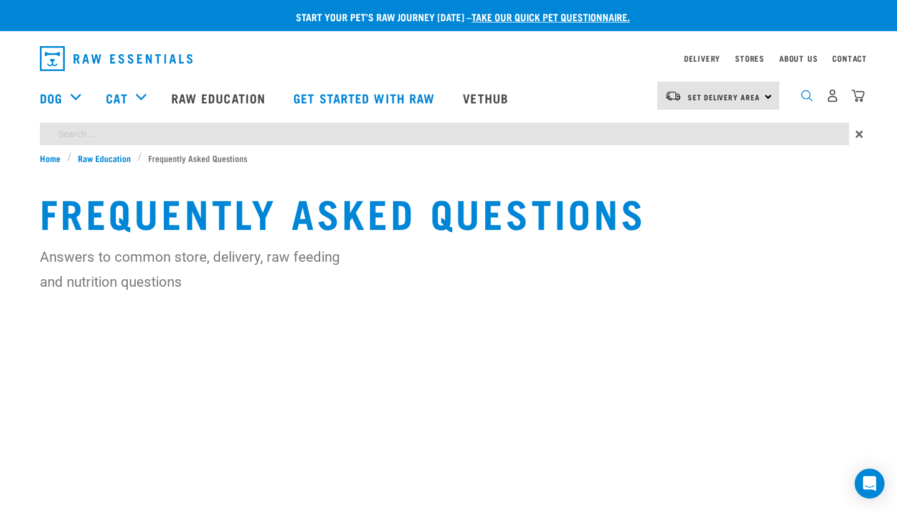
click at [807, 94] on img "dropdown navigation" at bounding box center [807, 96] width 12 height 12
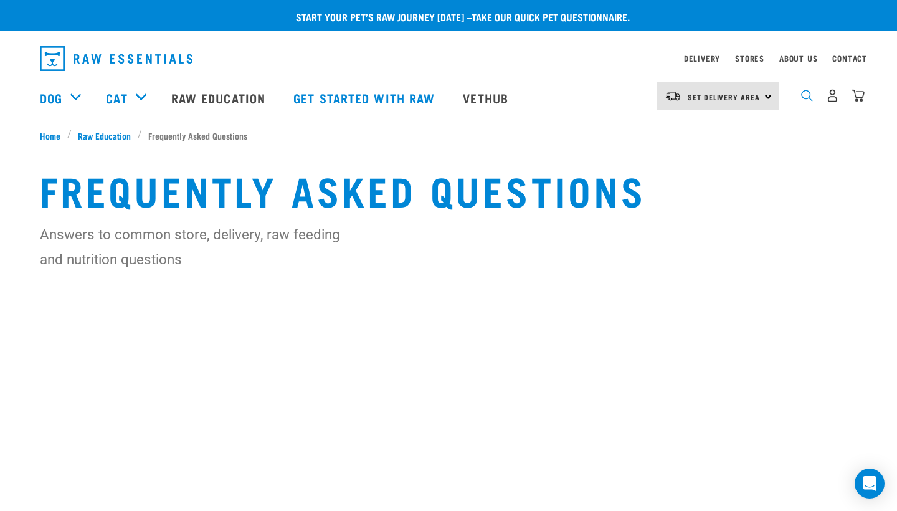
click at [804, 97] on img "dropdown navigation" at bounding box center [807, 96] width 12 height 12
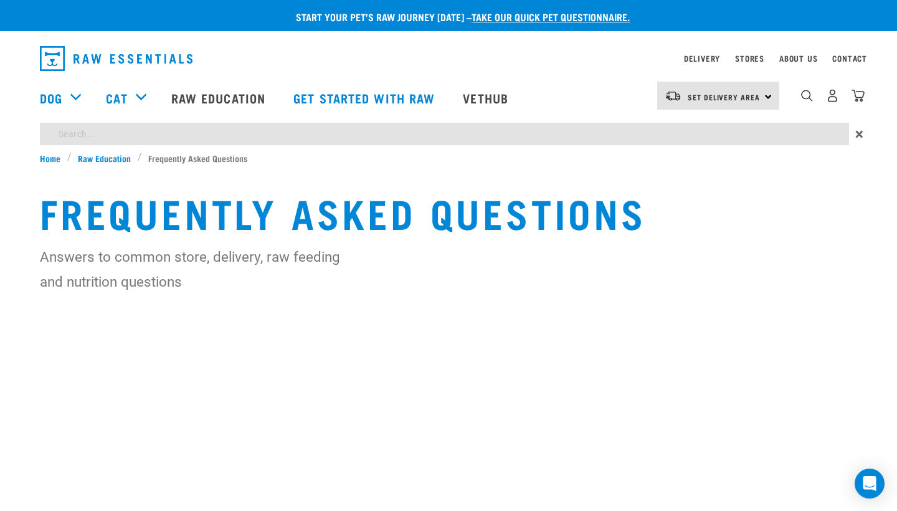
click at [603, 138] on div "Start your pet’s raw journey today – take our quick pet questionnaire. Delivery…" at bounding box center [448, 210] width 897 height 420
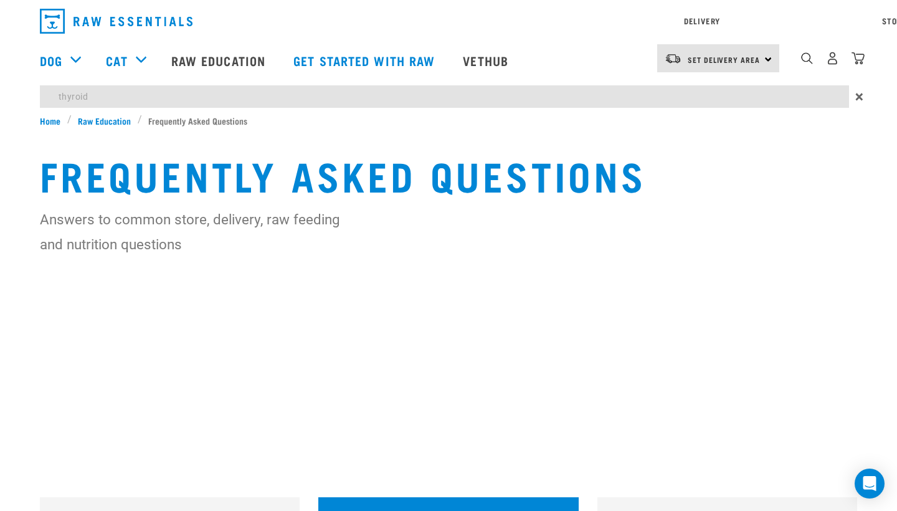
type input "thyroid"
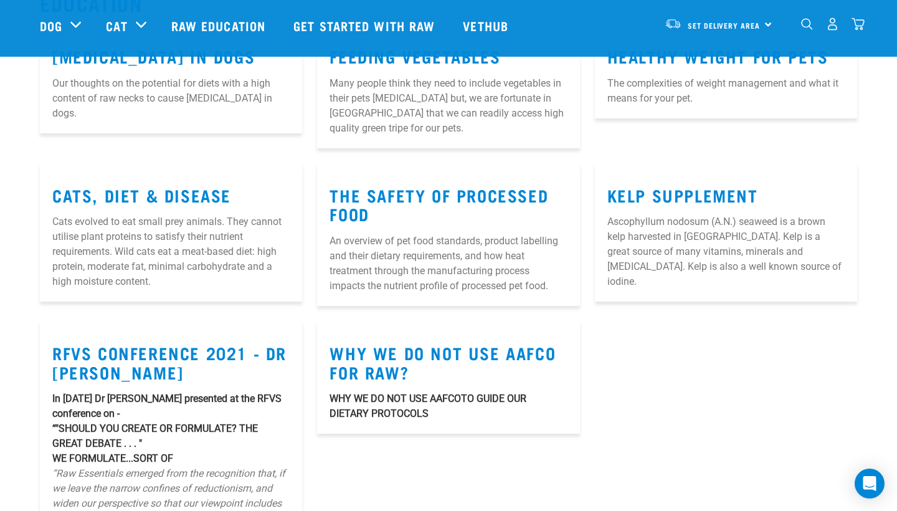
scroll to position [787, 0]
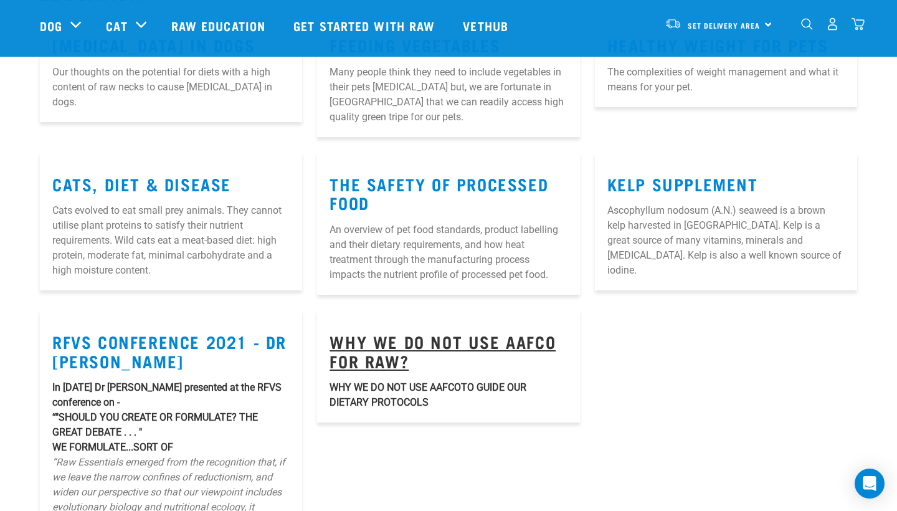
click at [465, 344] on link "Why We Do Not Use AAFCO For Raw?" at bounding box center [443, 350] width 226 height 29
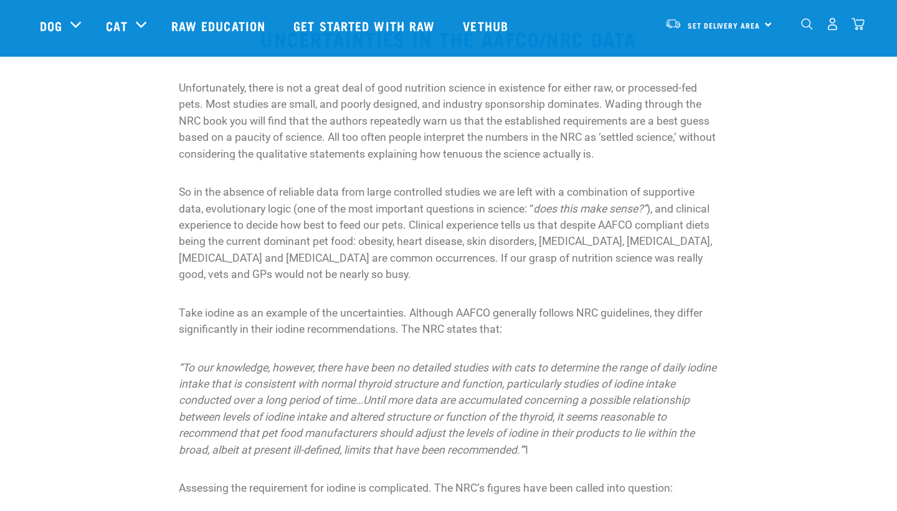
scroll to position [254, 0]
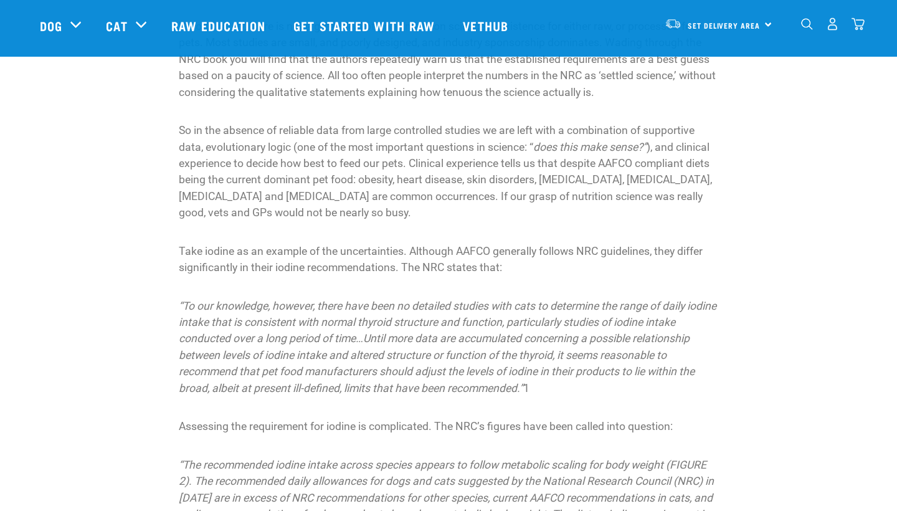
click at [436, 163] on p "So in the absence of reliable data from large controlled studies we are left wi…" at bounding box center [449, 171] width 540 height 98
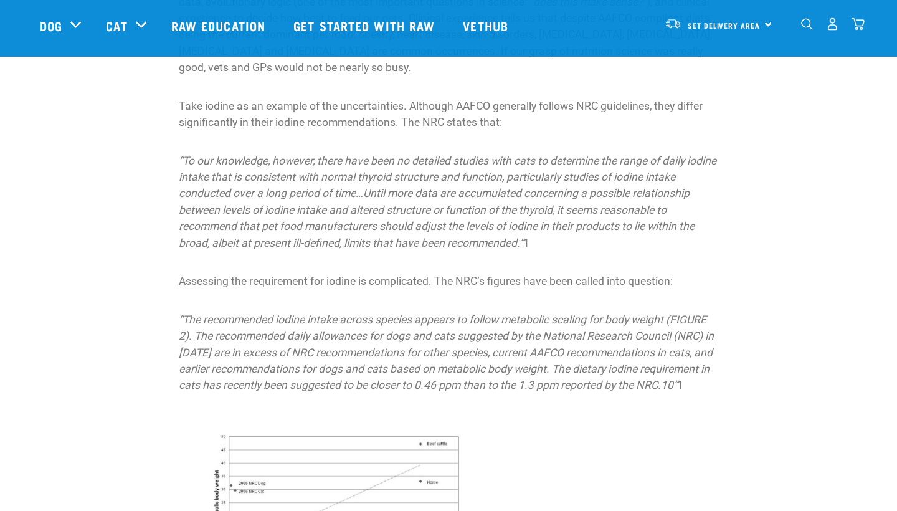
scroll to position [449, 0]
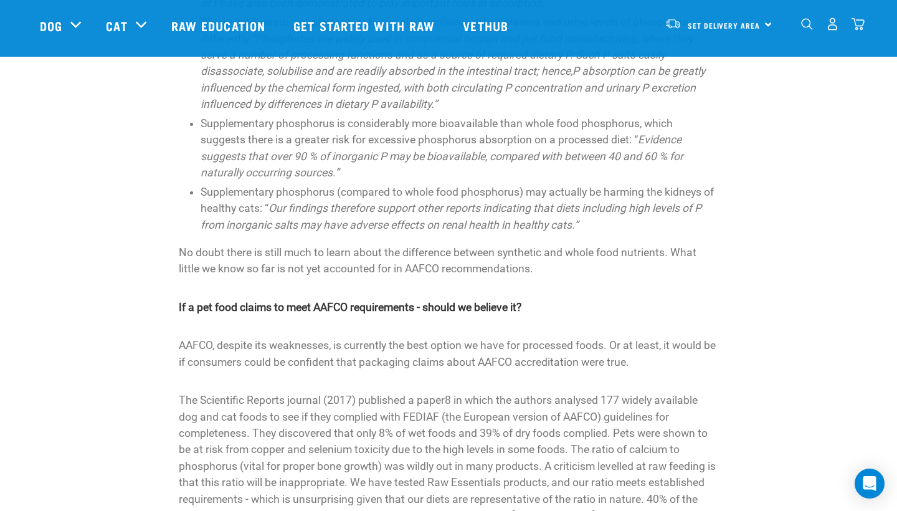
scroll to position [2350, 0]
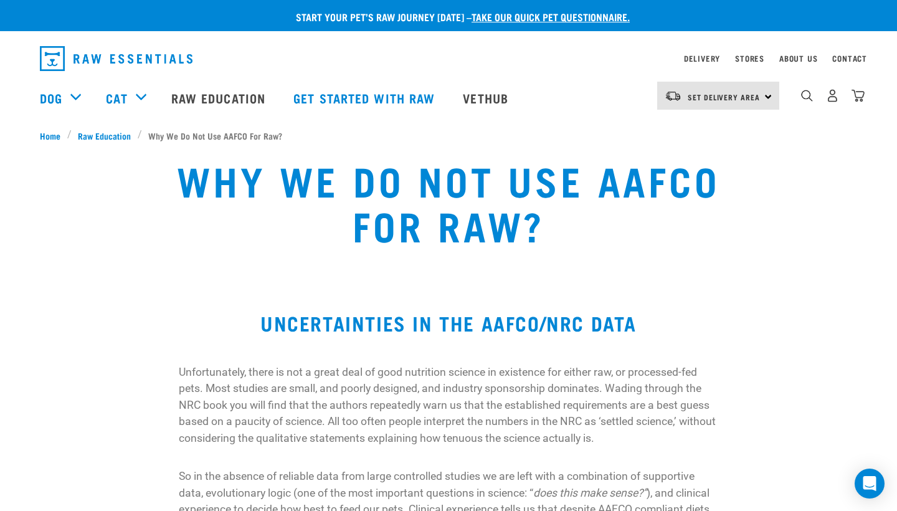
scroll to position [0, 0]
